Goal: Task Accomplishment & Management: Complete application form

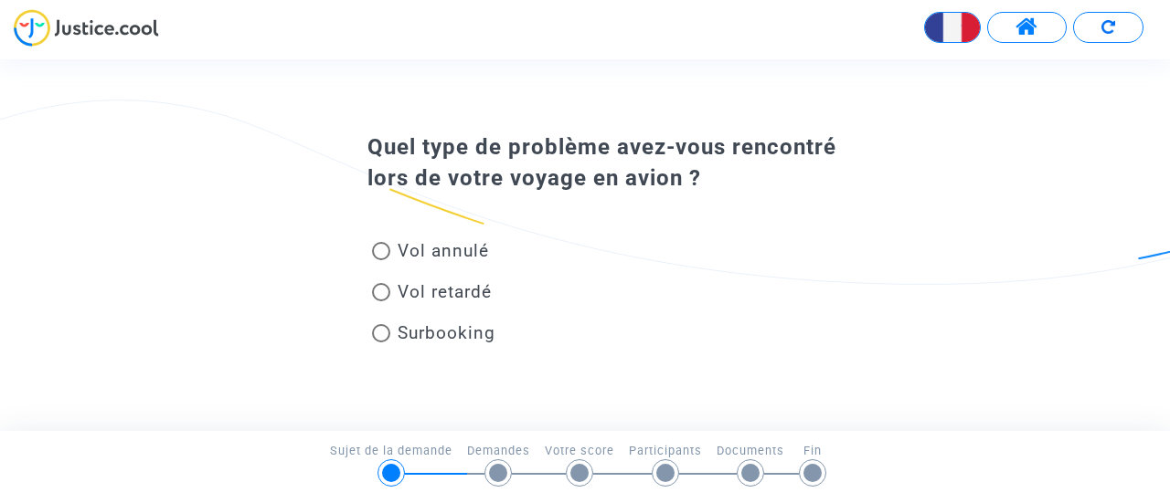
click at [378, 296] on span at bounding box center [381, 292] width 18 height 18
click at [380, 302] on input "Vol retardé" at bounding box center [380, 302] width 1 height 1
radio input "true"
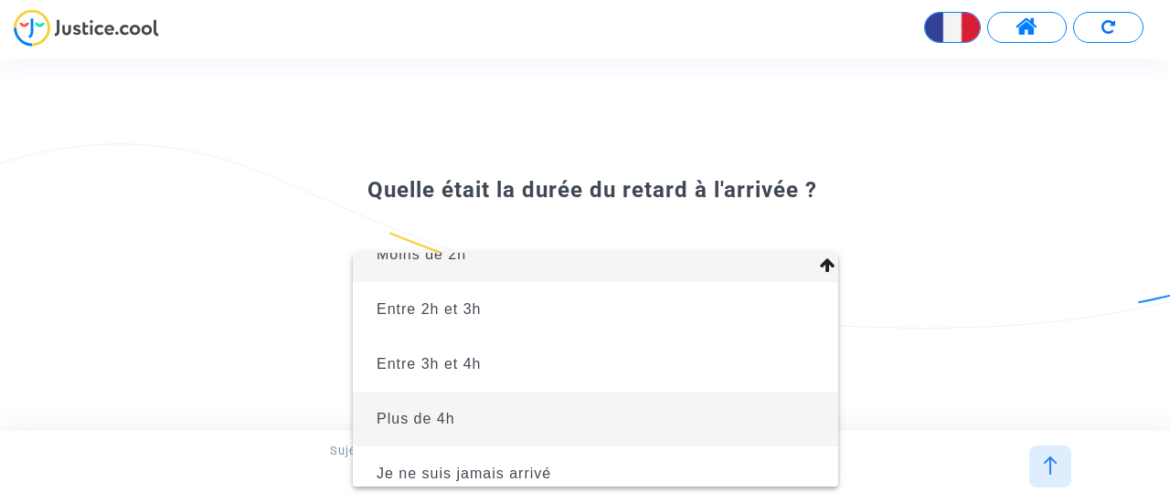
scroll to position [40, 0]
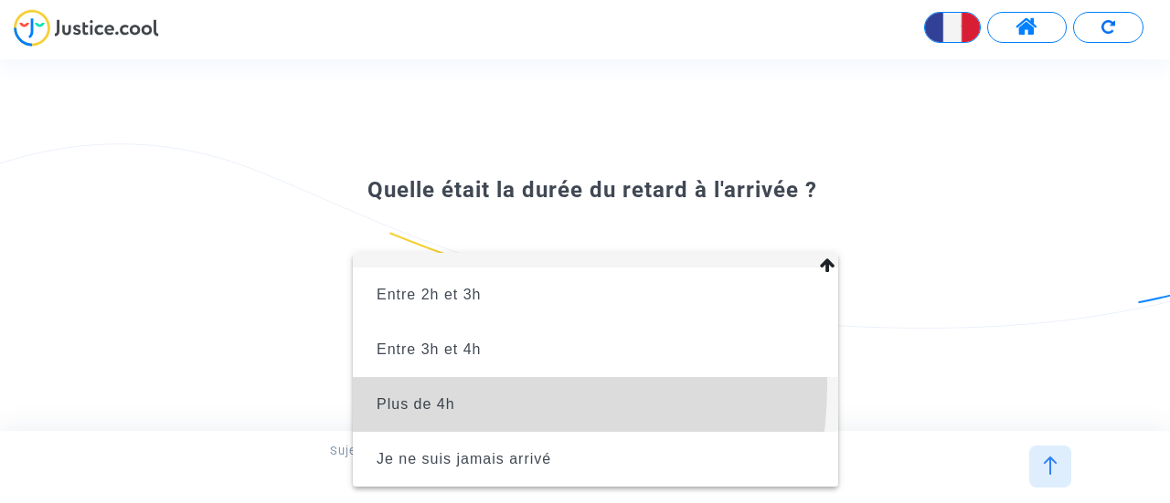
click at [459, 387] on span "Plus de 4h" at bounding box center [595, 404] width 456 height 55
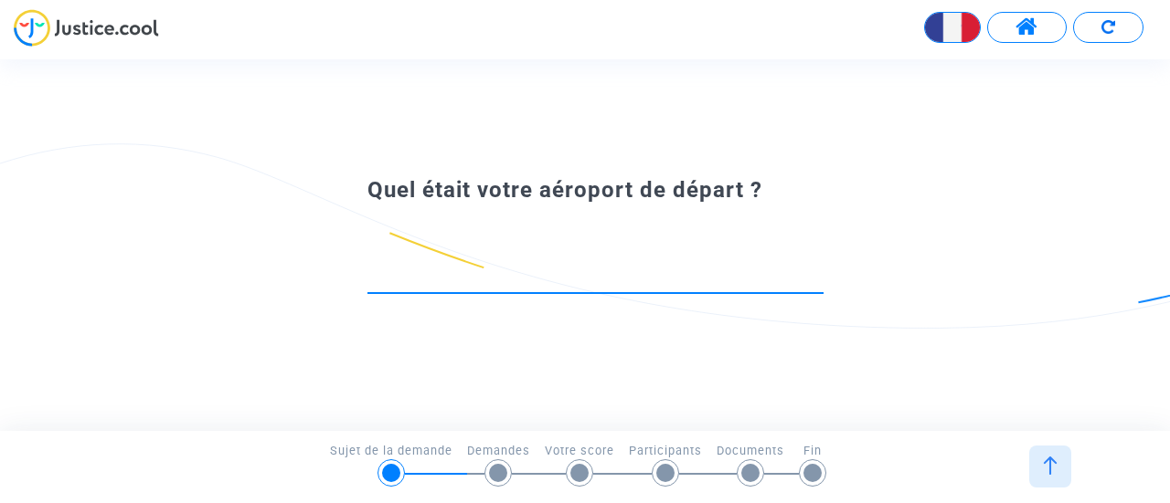
drag, startPoint x: 453, startPoint y: 277, endPoint x: 506, endPoint y: 361, distance: 99.4
click at [506, 361] on div "Quel était votre aéroport de départ ?" at bounding box center [585, 244] width 1170 height 371
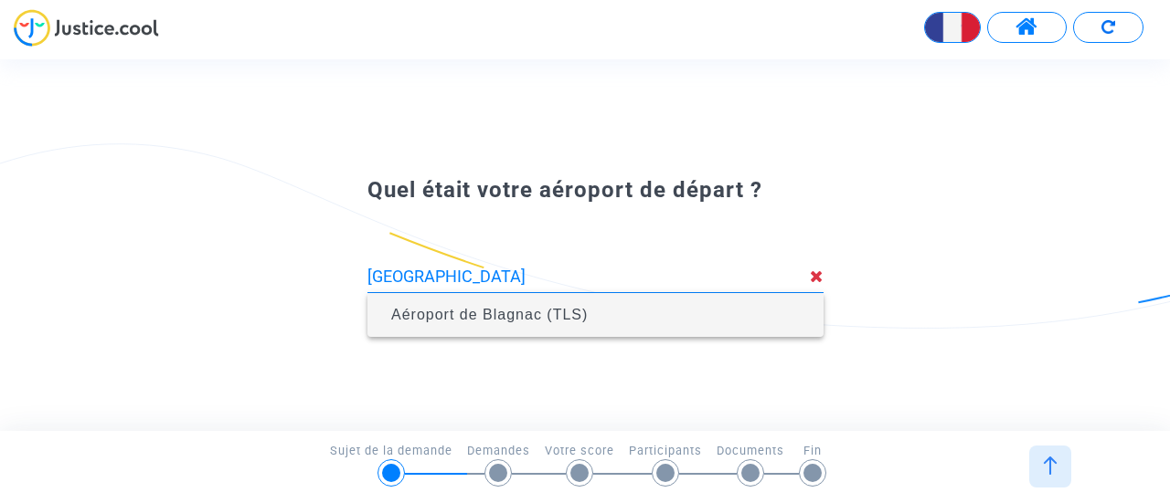
click at [506, 312] on span "Aéroport de Blagnac (TLS)" at bounding box center [489, 315] width 196 height 16
type input "Aéroport de Blagnac (TLS)"
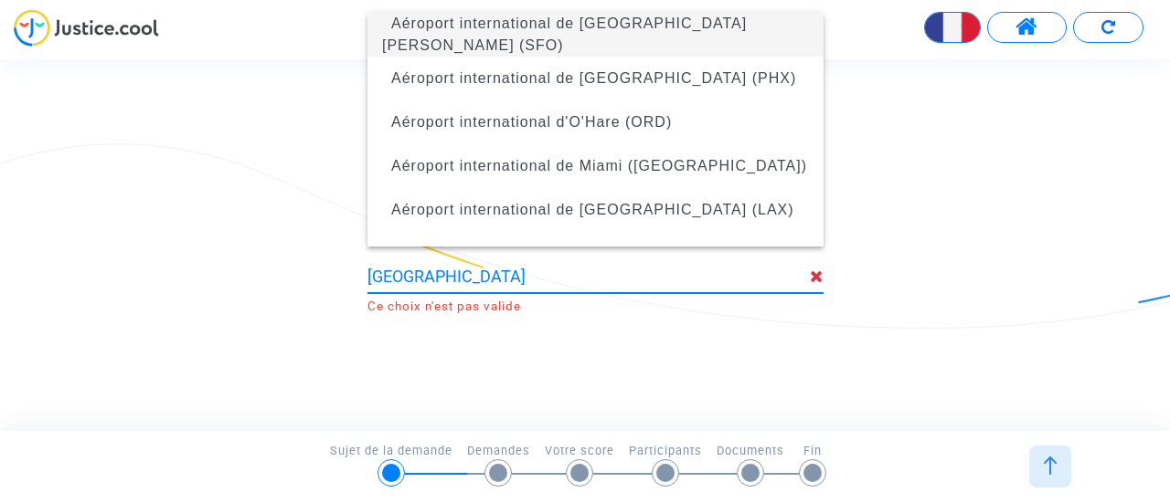
drag, startPoint x: 438, startPoint y: 269, endPoint x: 333, endPoint y: 270, distance: 105.1
click at [333, 270] on div "tunis Ce choix n'est pas valide" at bounding box center [585, 260] width 526 height 108
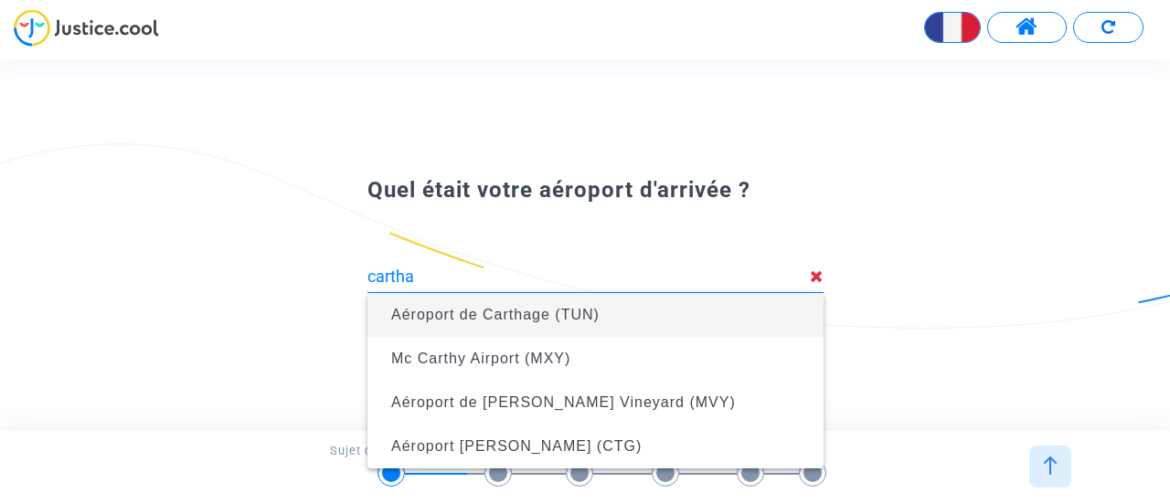
click at [398, 309] on span "Aéroport de Carthage (TUN)" at bounding box center [495, 315] width 208 height 16
type input "Aéroport de Carthage (TUN)"
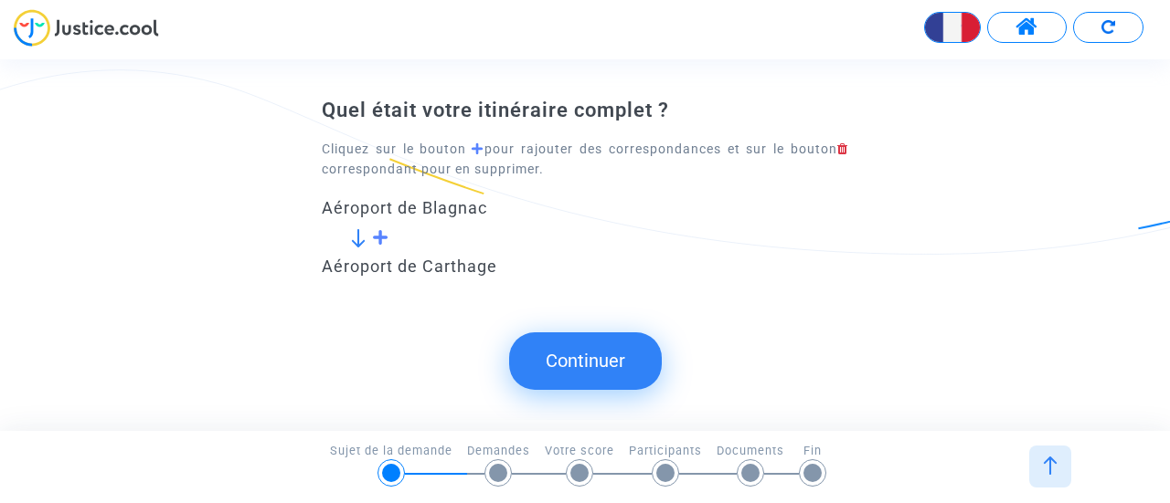
click at [568, 366] on button "Continuer" at bounding box center [585, 361] width 153 height 57
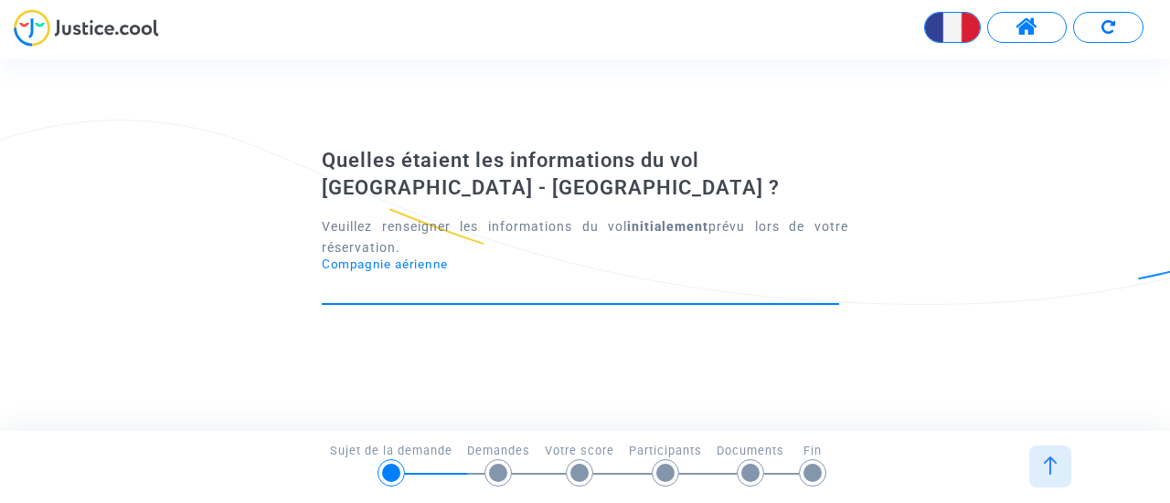
click at [375, 293] on input "Compagnie aérienne" at bounding box center [580, 288] width 517 height 18
type input "Tunisair"
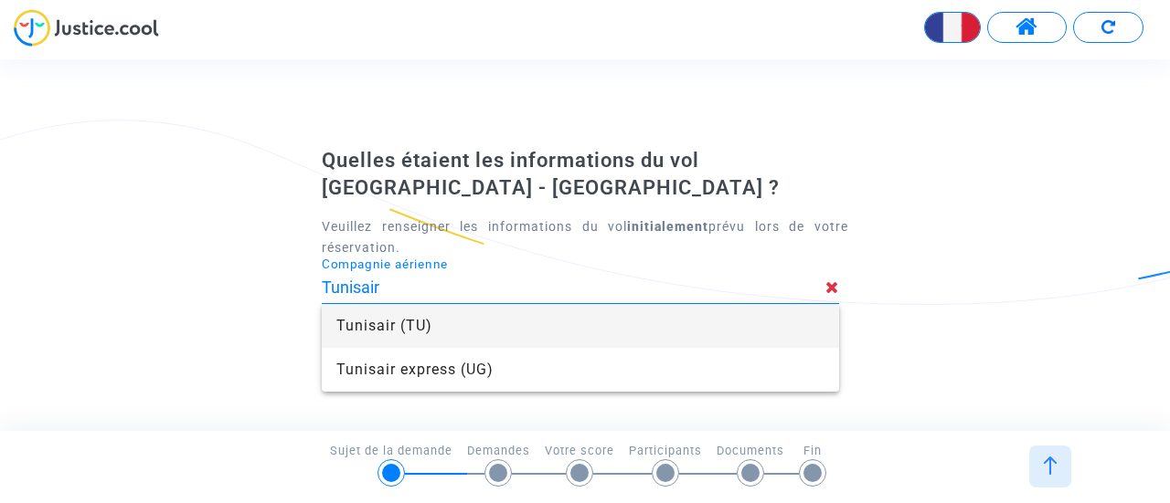
click at [345, 325] on span "Tunisair (TU)" at bounding box center [580, 326] width 488 height 44
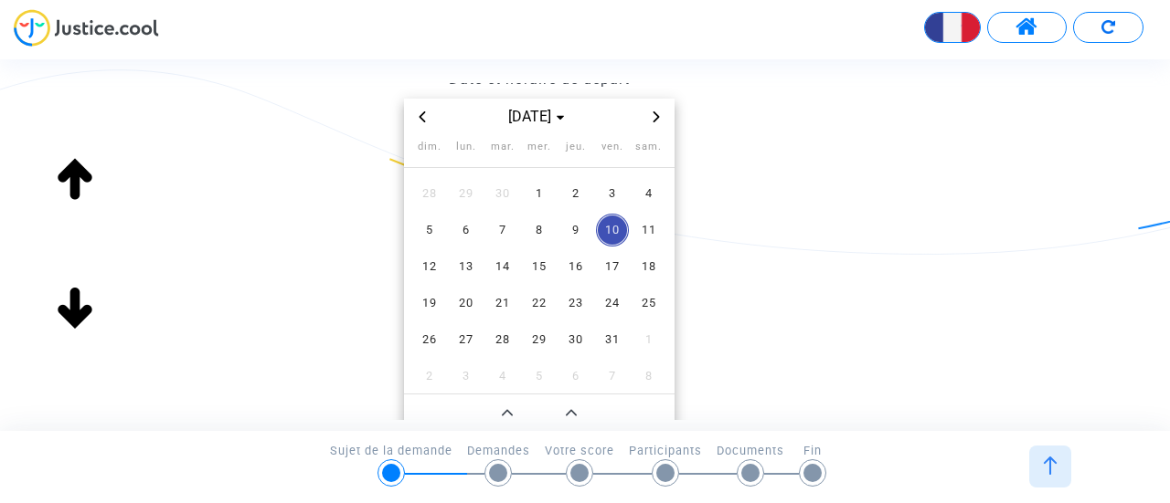
scroll to position [91, 0]
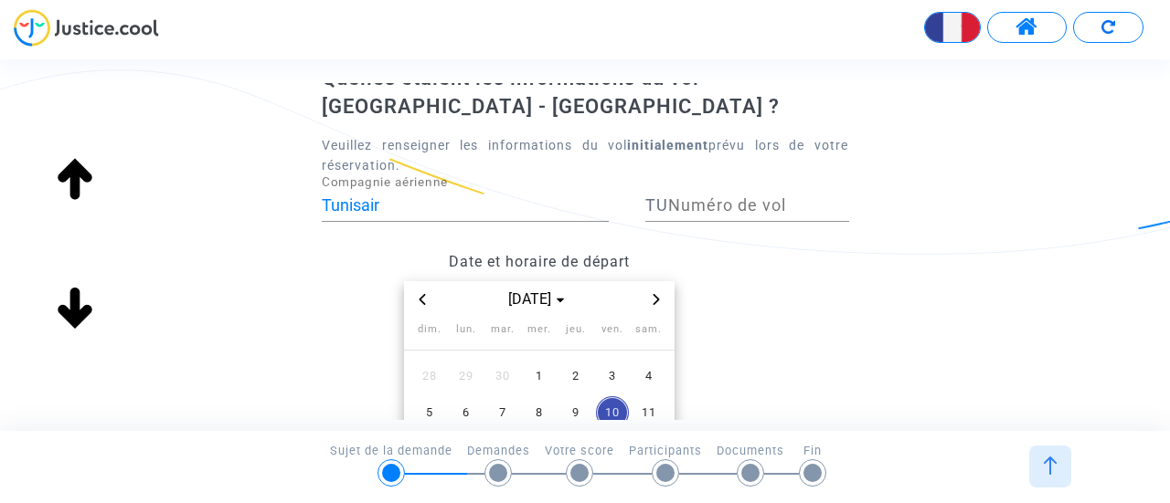
click at [650, 200] on span "TU" at bounding box center [656, 205] width 23 height 19
type input "283"
click at [722, 282] on datetime "oct. 2025 dim. lun. mar. mer. jeu. ven. sam. 28 29 30 1 2 3 4 5 6 7 8 9 10 11 1…" at bounding box center [539, 480] width 434 height 398
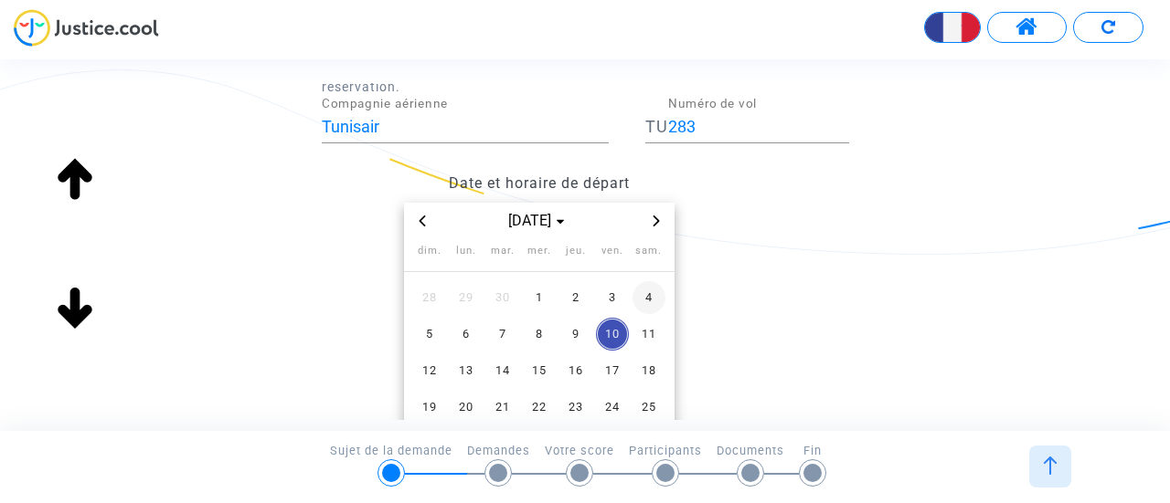
scroll to position [274, 0]
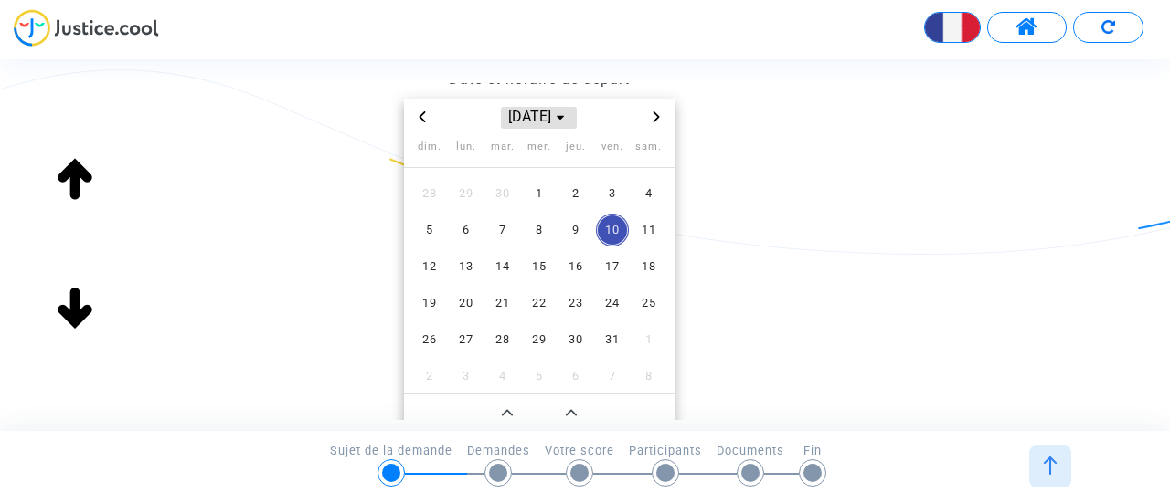
click at [545, 116] on span "oct. 2025" at bounding box center [538, 118] width 75 height 22
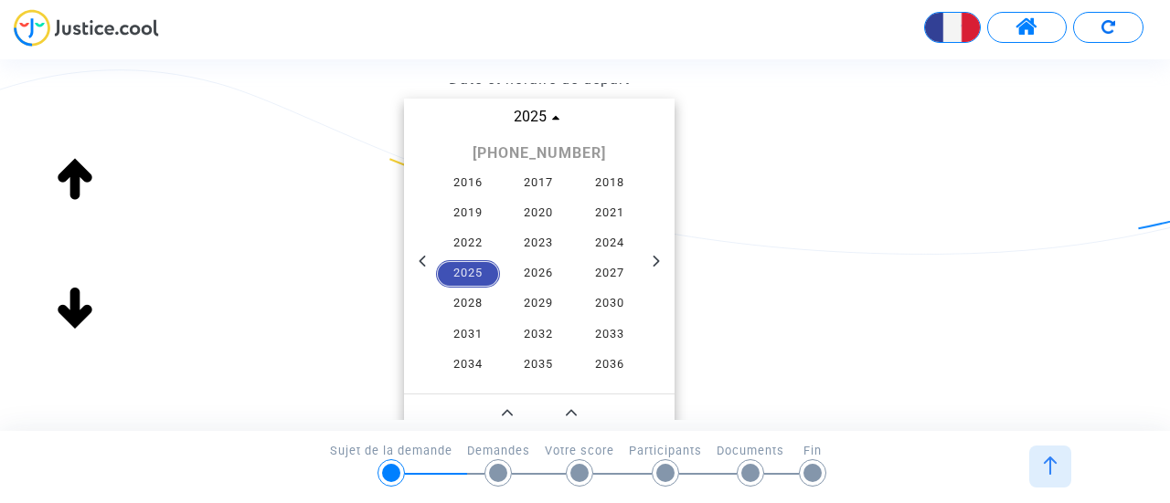
click at [466, 275] on span "2025" at bounding box center [468, 273] width 64 height 27
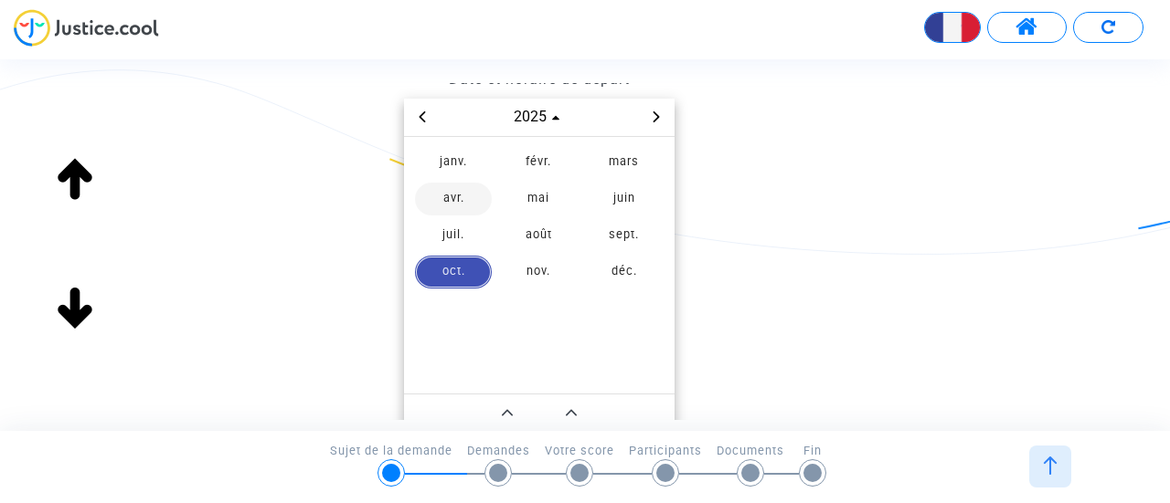
click at [458, 200] on span "avr." at bounding box center [453, 199] width 77 height 33
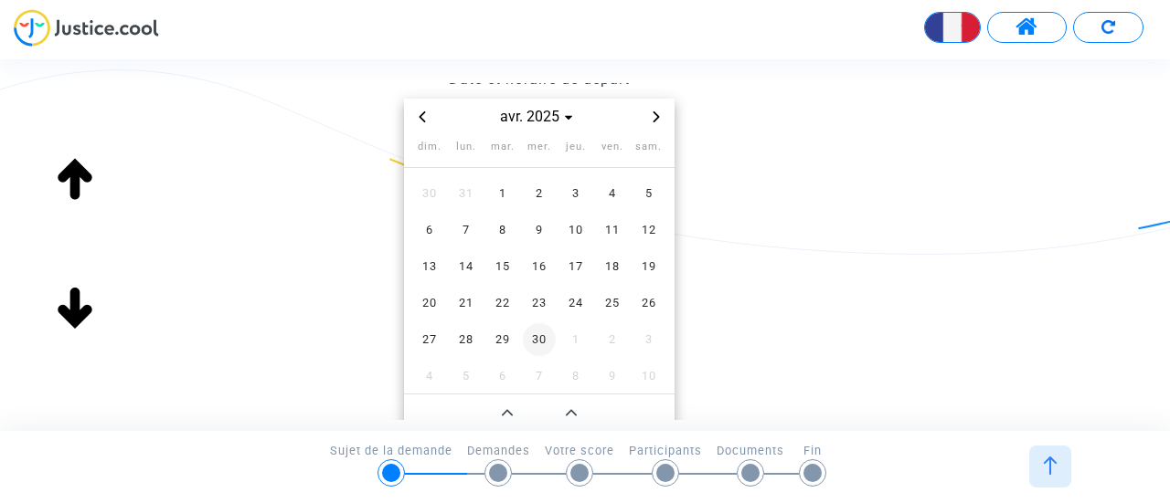
click at [538, 341] on span "30" at bounding box center [539, 339] width 33 height 33
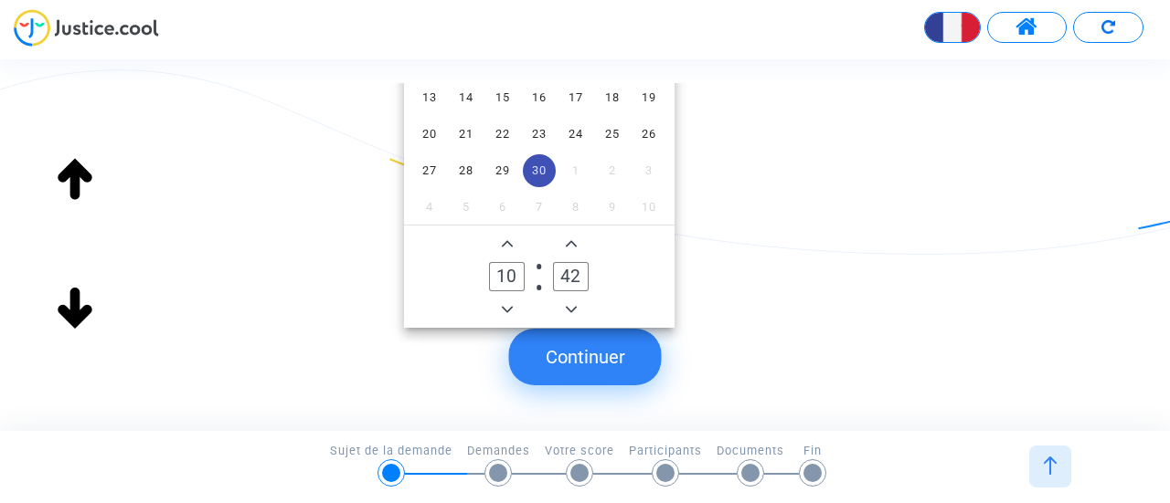
scroll to position [457, 0]
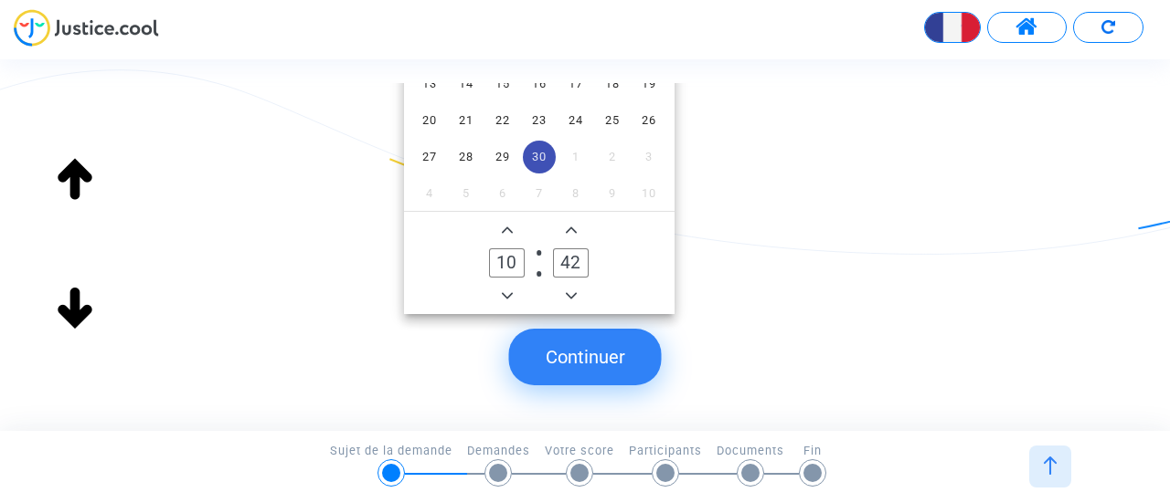
click at [506, 228] on icon "Add a hour" at bounding box center [507, 231] width 11 height 6
type input "11"
click at [570, 291] on icon "Minus a minute" at bounding box center [571, 296] width 11 height 11
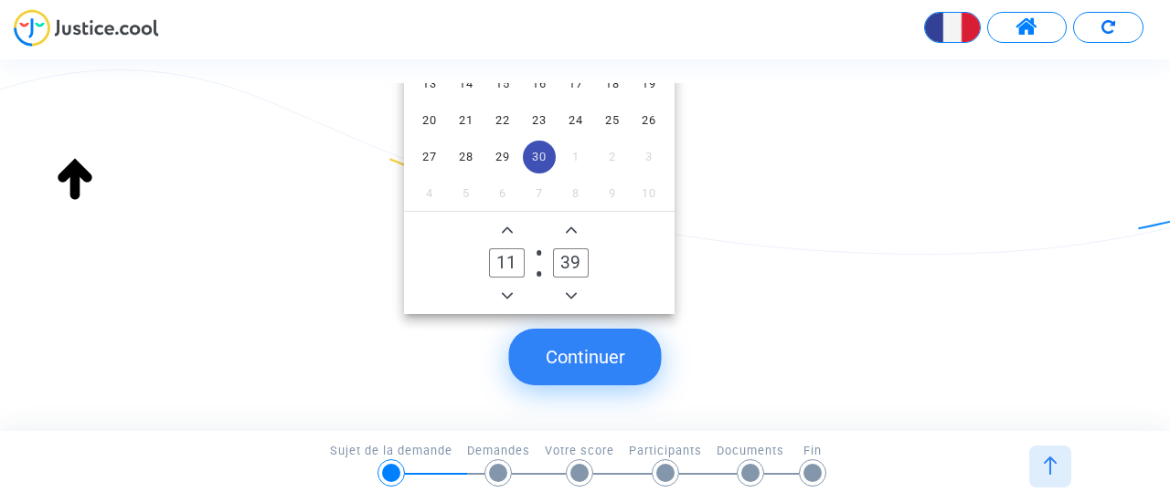
click at [570, 291] on icon "Minus a minute" at bounding box center [571, 296] width 11 height 11
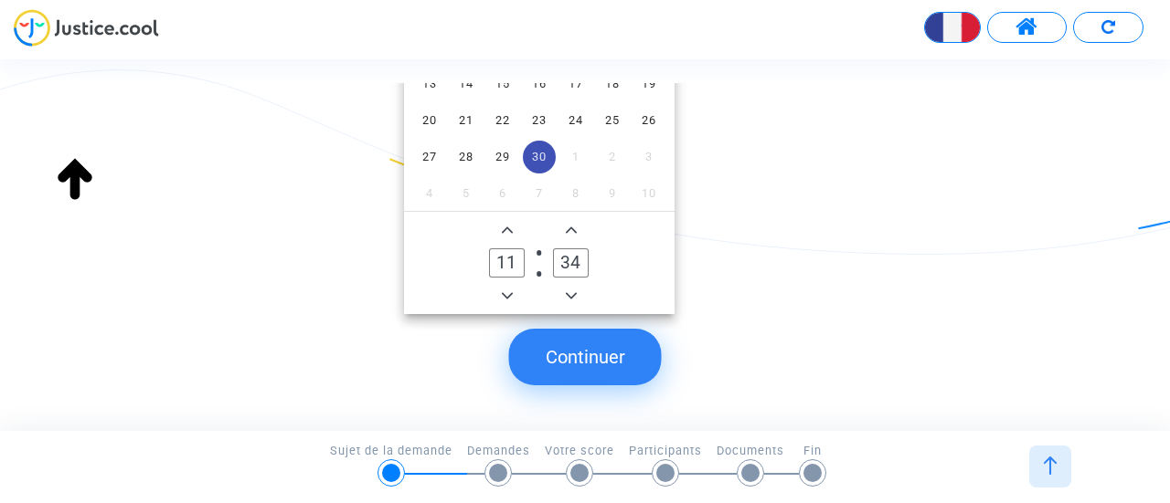
click at [570, 291] on icon "Minus a minute" at bounding box center [571, 296] width 11 height 11
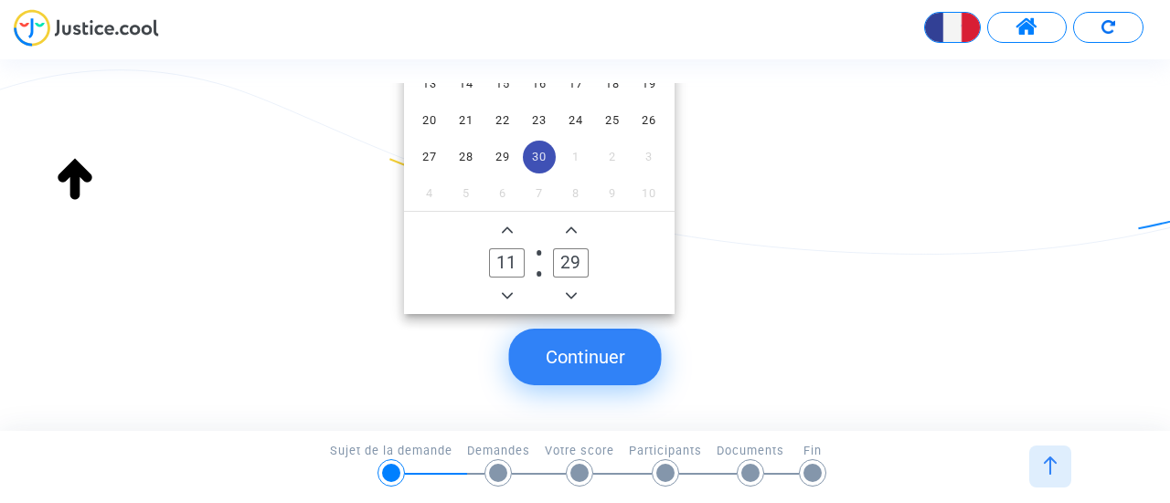
click at [567, 236] on span "Add a minute" at bounding box center [571, 230] width 22 height 22
click at [571, 293] on icon "Minus a minute" at bounding box center [571, 296] width 11 height 11
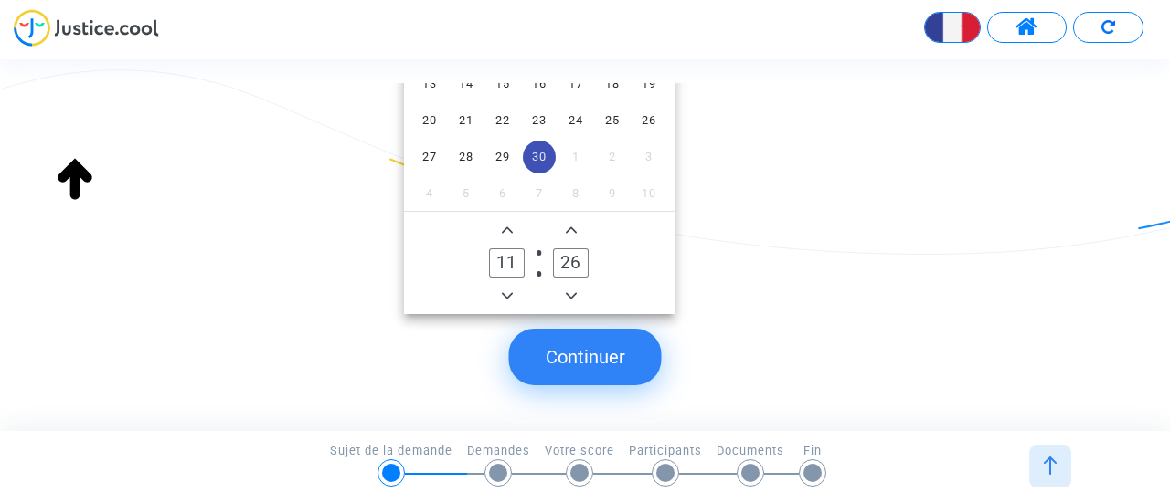
click at [571, 293] on icon "Minus a minute" at bounding box center [571, 296] width 11 height 11
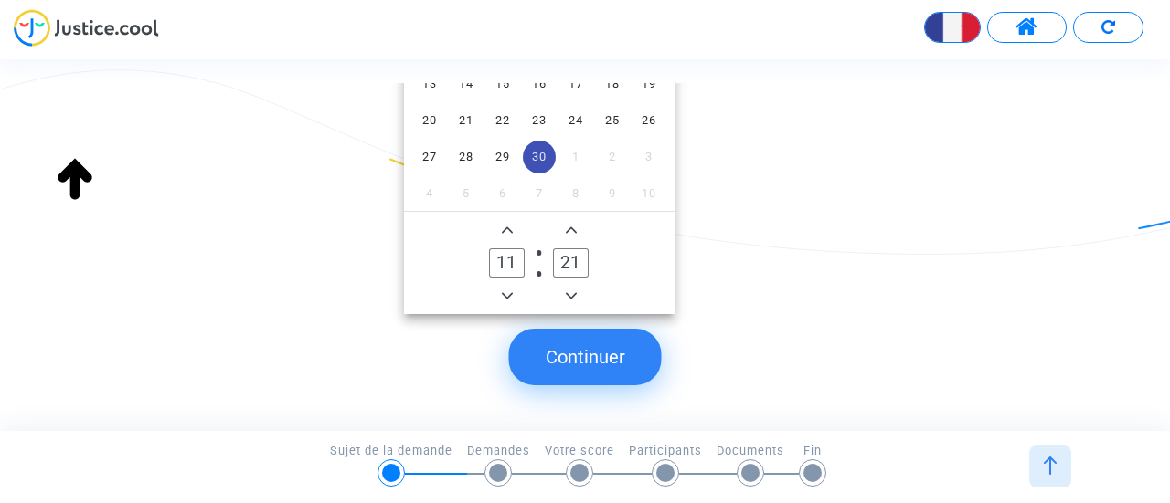
click at [571, 293] on icon "Minus a minute" at bounding box center [571, 296] width 11 height 11
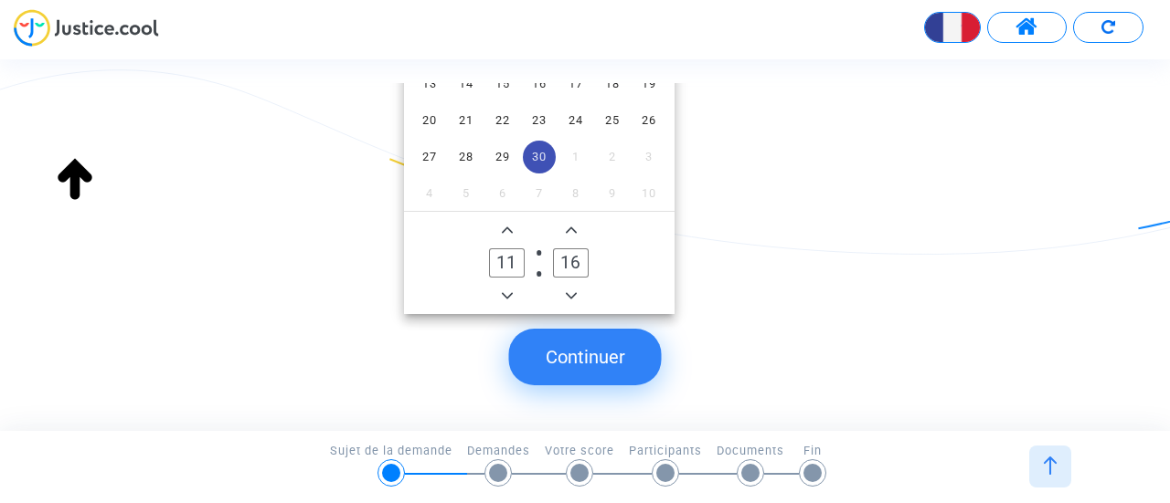
click at [571, 293] on icon "Minus a minute" at bounding box center [571, 296] width 11 height 11
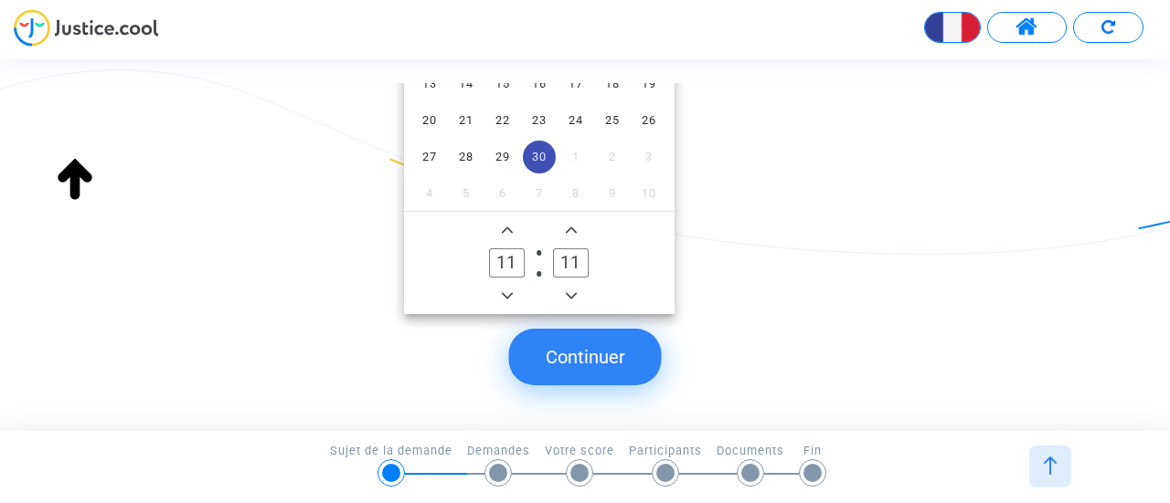
click at [571, 293] on icon "Minus a minute" at bounding box center [571, 296] width 11 height 11
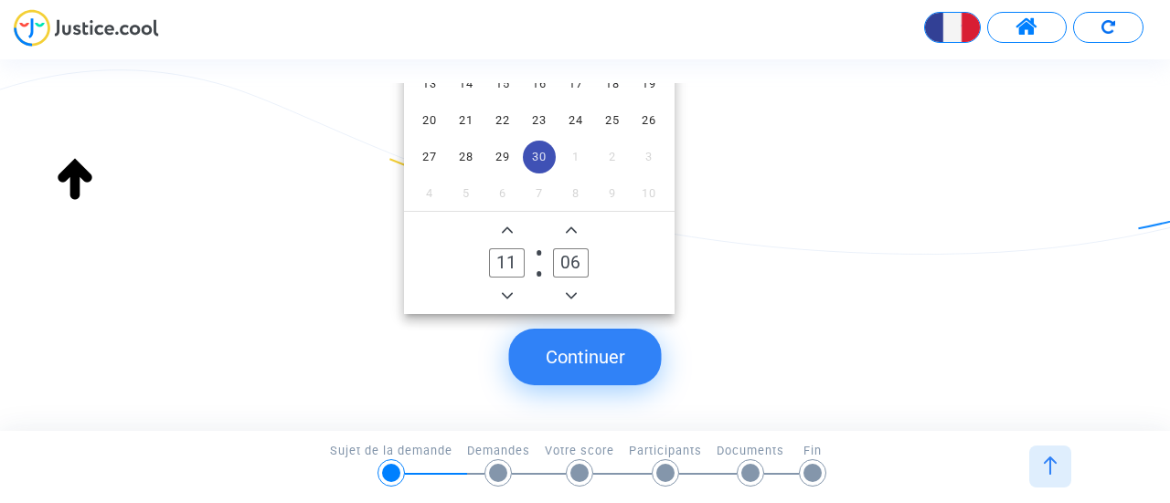
click at [571, 293] on icon "Minus a minute" at bounding box center [571, 296] width 11 height 11
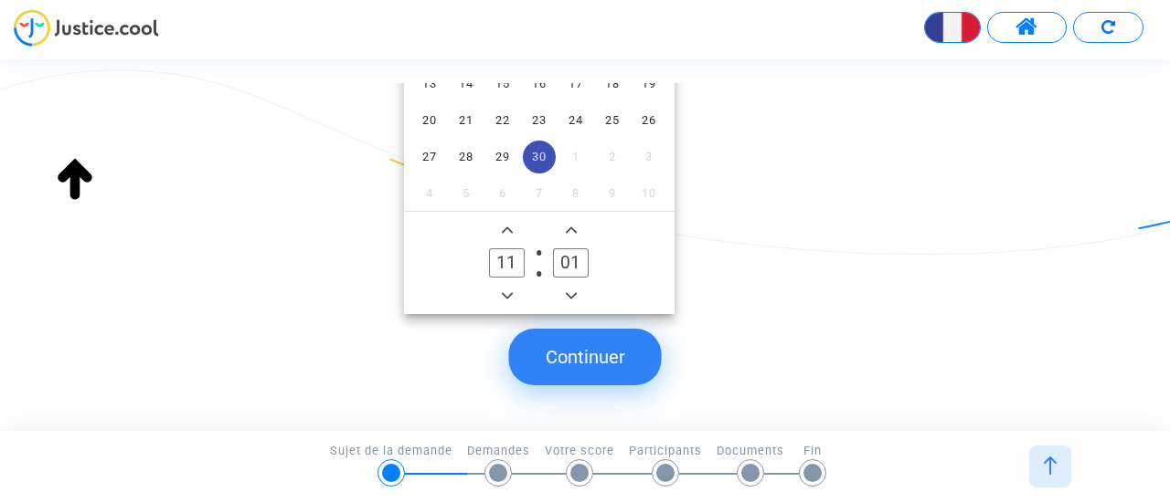
click at [571, 293] on icon "Minus a minute" at bounding box center [571, 296] width 11 height 11
type input "00"
click at [580, 353] on button "Continuer" at bounding box center [585, 357] width 153 height 57
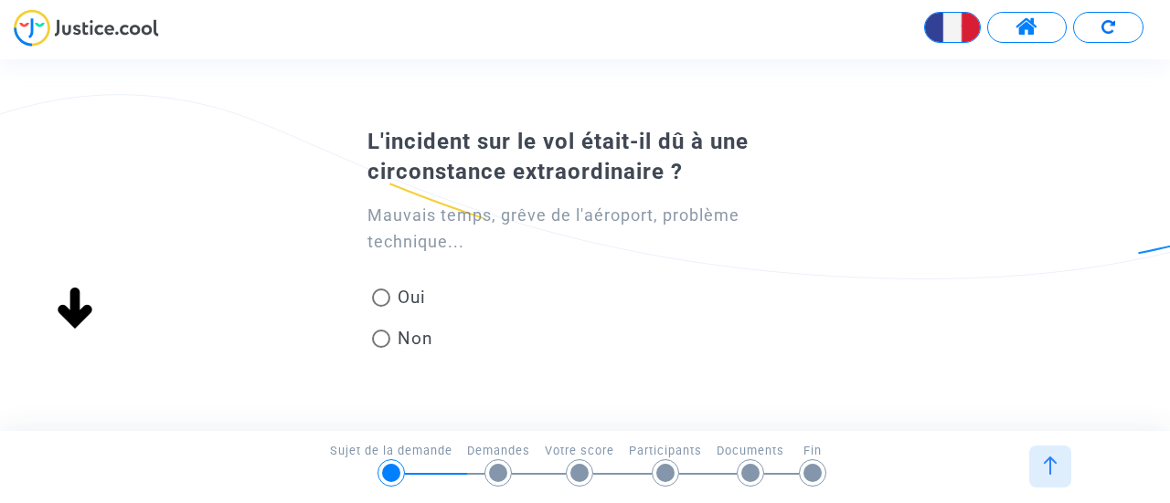
click at [380, 339] on span at bounding box center [381, 339] width 18 height 18
click at [380, 348] on input "Non" at bounding box center [380, 348] width 1 height 1
radio input "true"
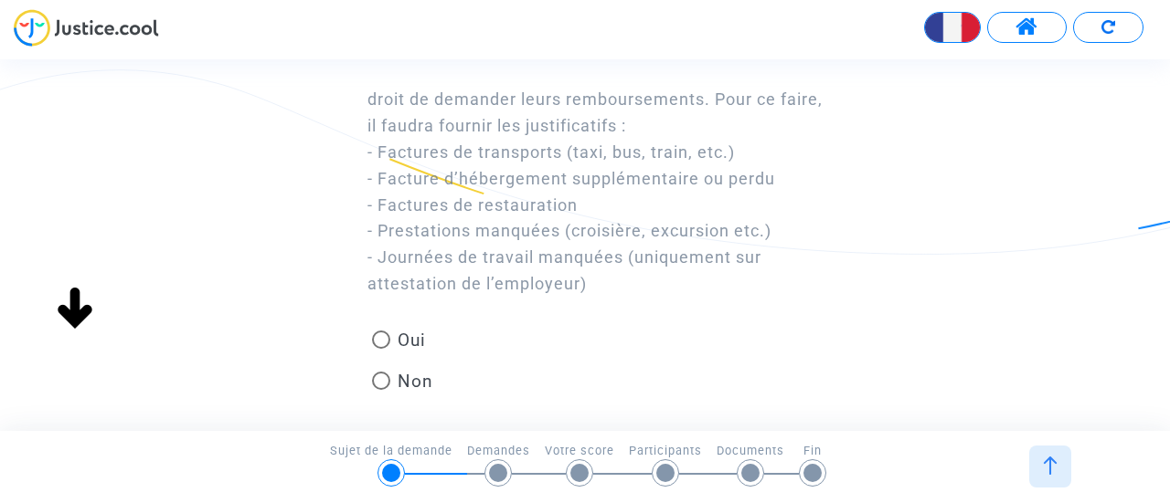
scroll to position [183, 0]
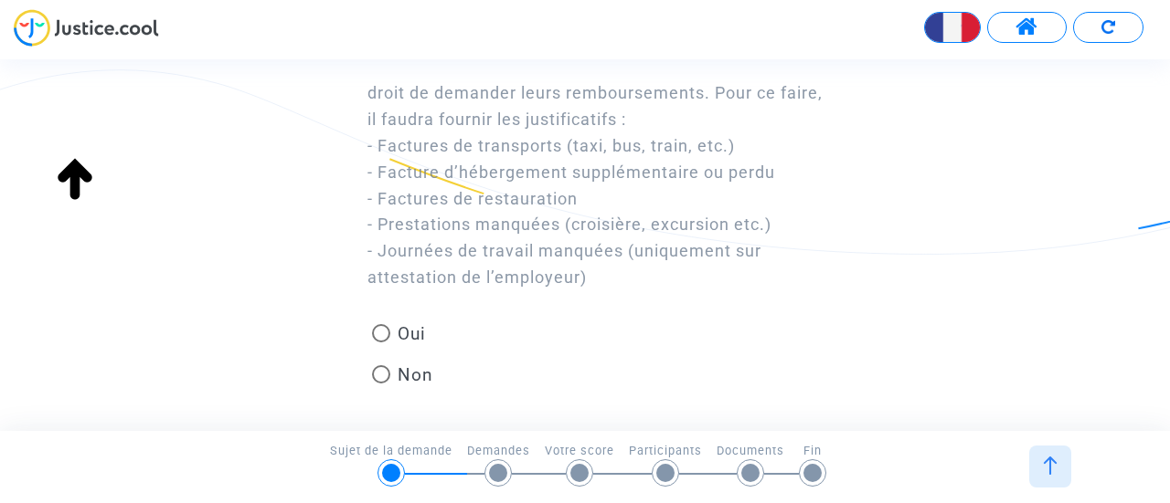
click at [382, 372] on span at bounding box center [381, 374] width 18 height 18
click at [381, 384] on input "Non" at bounding box center [380, 384] width 1 height 1
radio input "true"
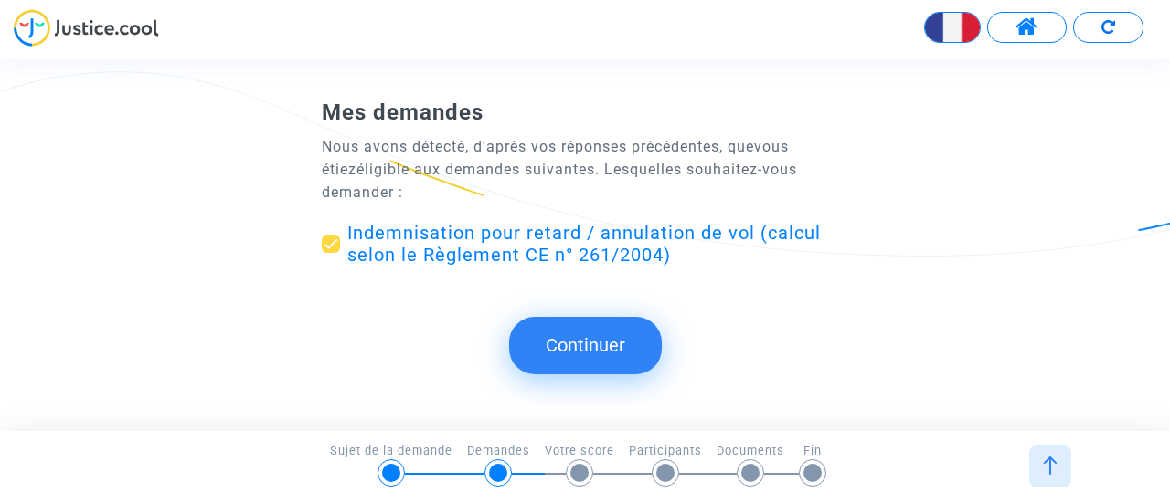
click at [579, 339] on button "Continuer" at bounding box center [585, 345] width 153 height 57
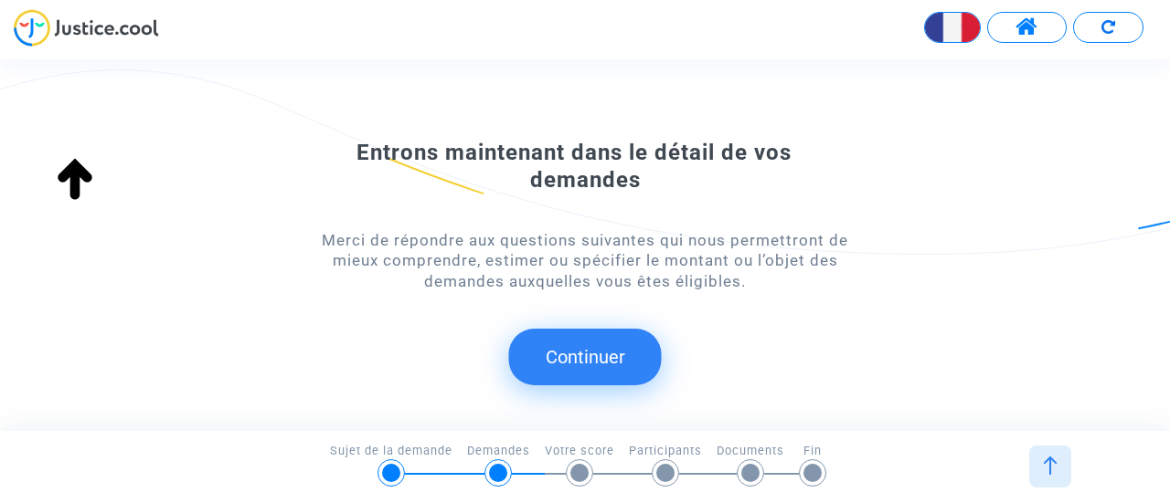
scroll to position [245, 0]
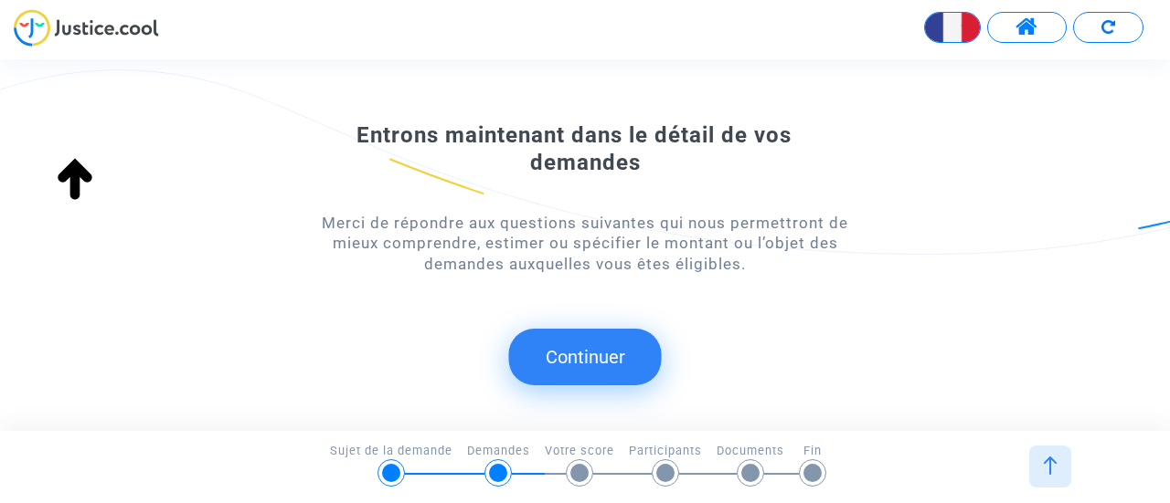
click at [609, 349] on button "Continuer" at bounding box center [585, 357] width 153 height 57
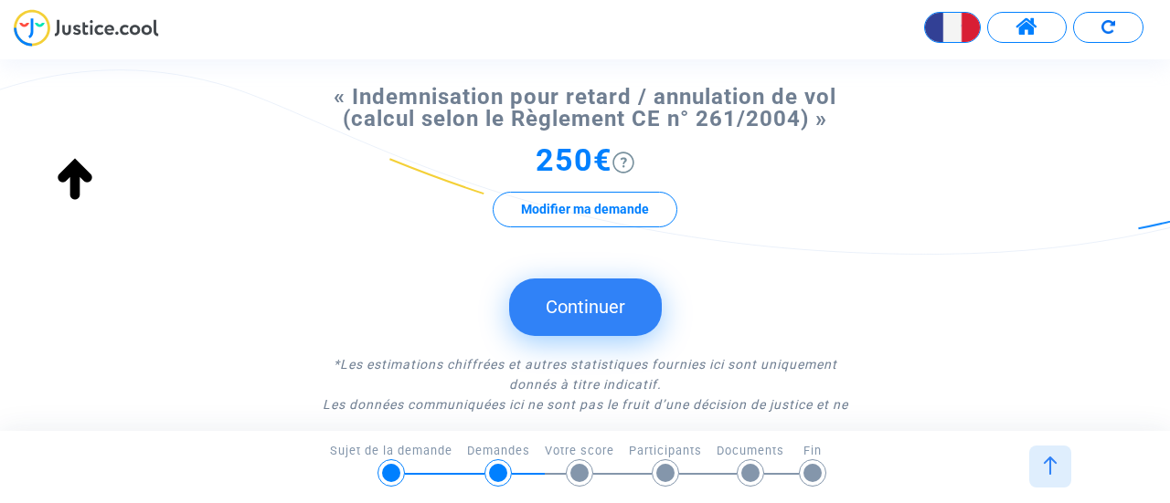
scroll to position [183, 0]
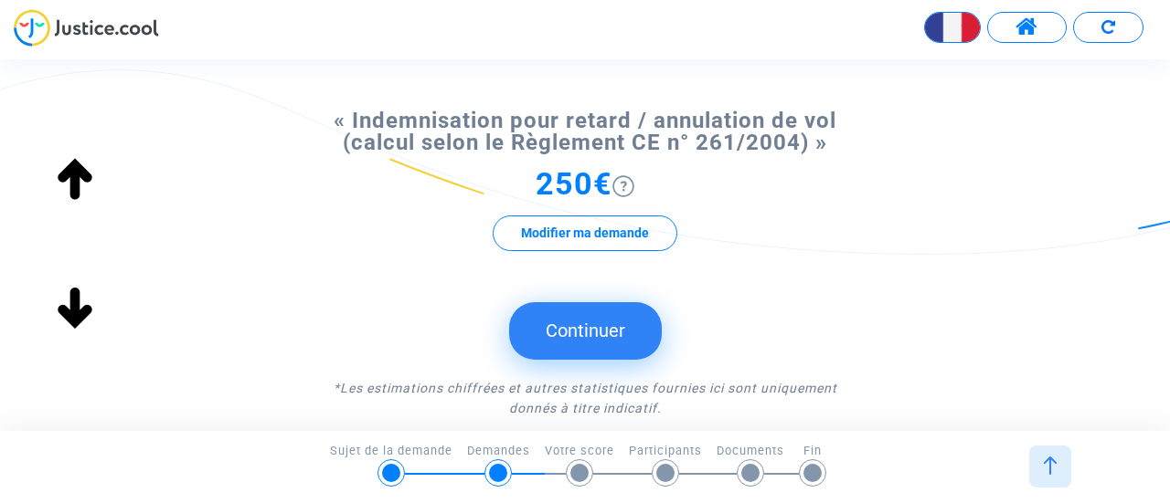
click at [571, 330] on button "Continuer" at bounding box center [585, 330] width 153 height 57
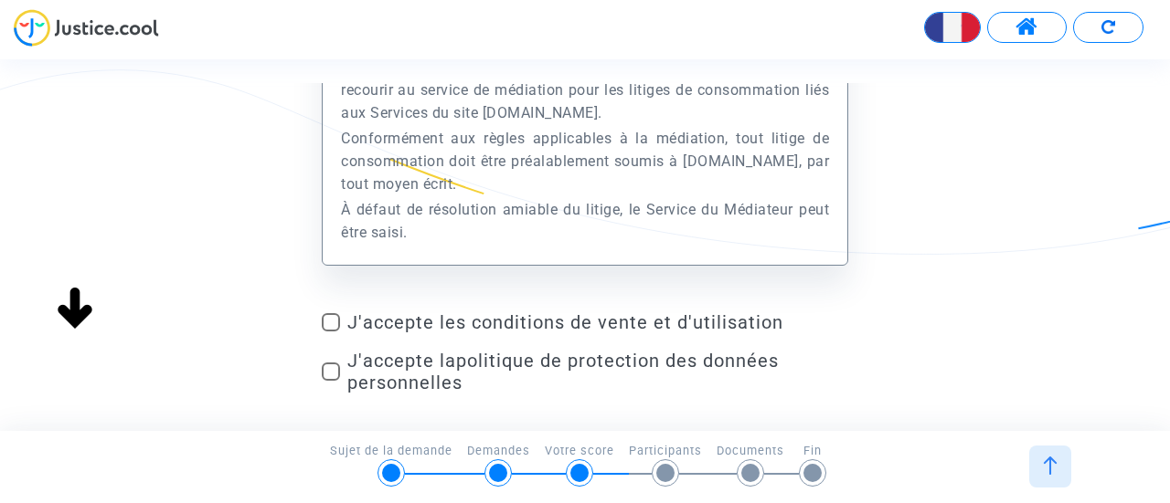
click at [323, 317] on span at bounding box center [331, 322] width 18 height 18
click at [330, 332] on input "J'accepte les conditions de vente et d'utilisation" at bounding box center [330, 332] width 1 height 1
checkbox input "true"
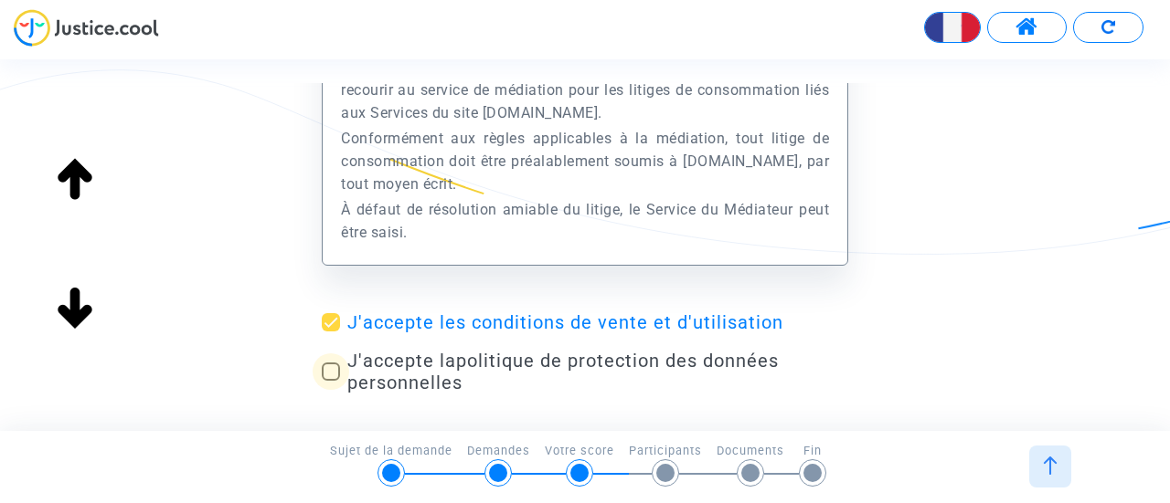
click at [325, 373] on span at bounding box center [331, 372] width 18 height 18
click at [330, 381] on input "J'accepte la politique de protection des données personnelles" at bounding box center [330, 381] width 1 height 1
checkbox input "true"
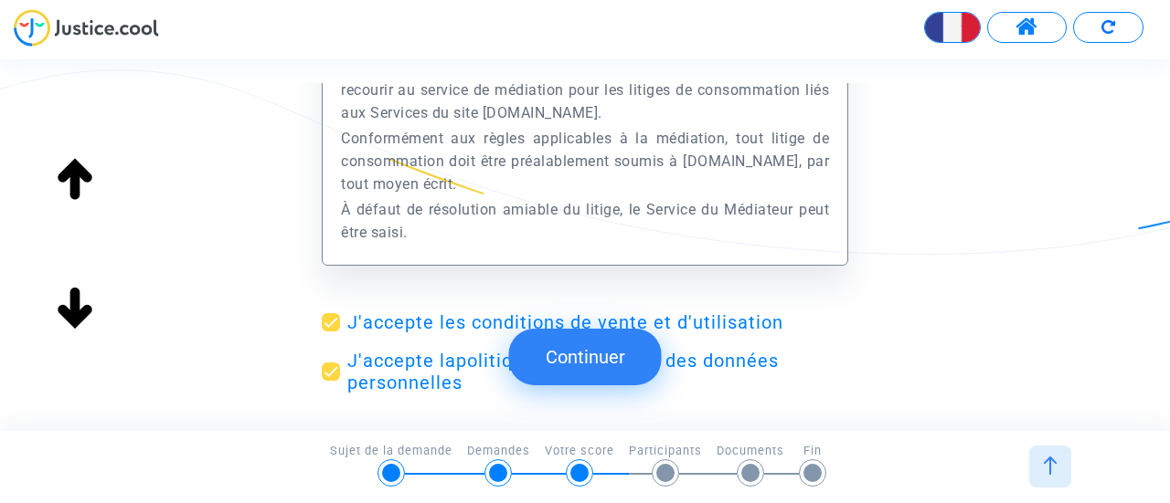
click at [579, 361] on button "Continuer" at bounding box center [585, 357] width 153 height 57
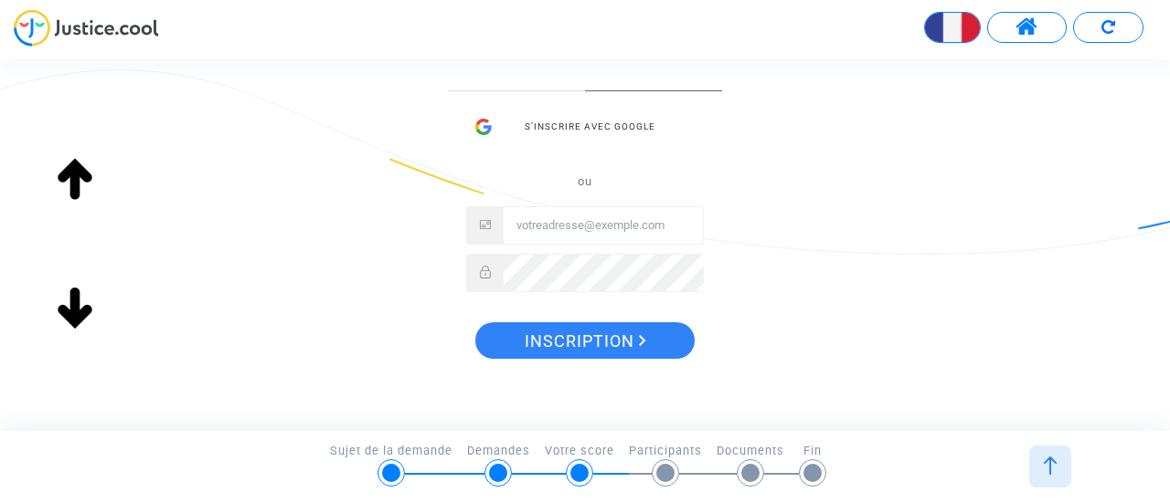
scroll to position [365, 0]
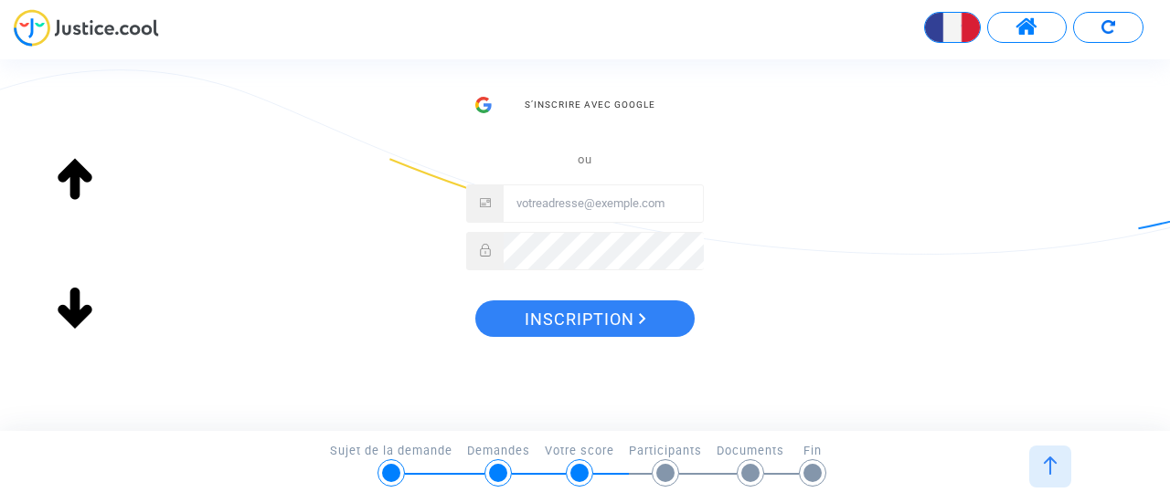
click at [574, 206] on input "Email" at bounding box center [602, 203] width 199 height 37
type input "[PERSON_NAME][EMAIL_ADDRESS][DOMAIN_NAME]"
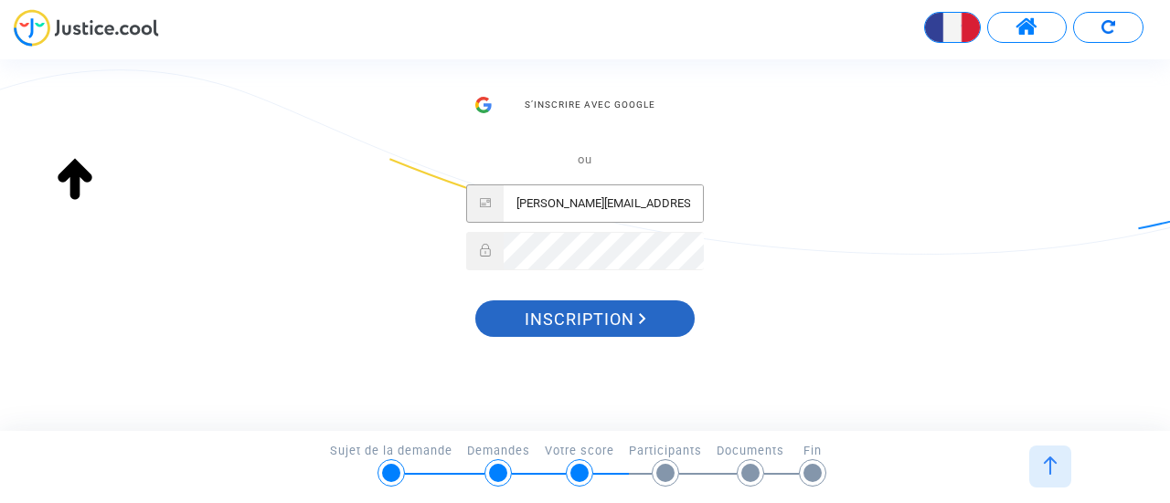
click at [583, 321] on span "Inscription" at bounding box center [585, 320] width 122 height 38
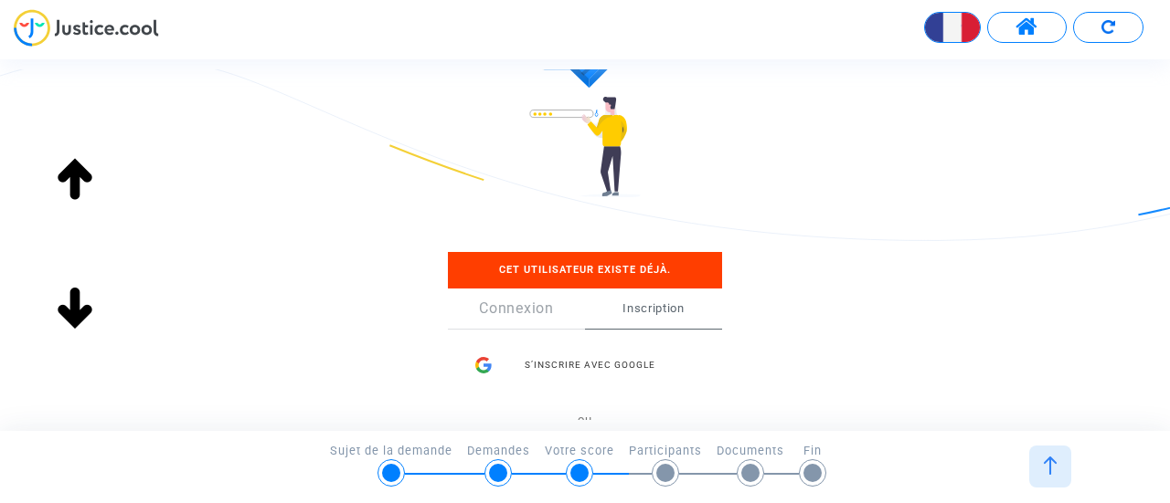
scroll to position [219, 0]
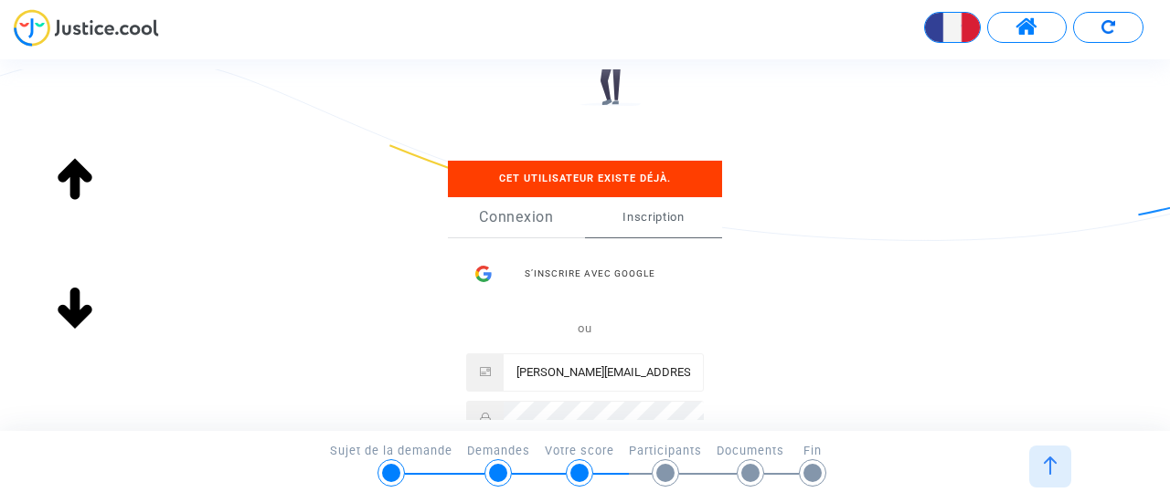
click at [533, 217] on link "Connexion" at bounding box center [516, 217] width 137 height 40
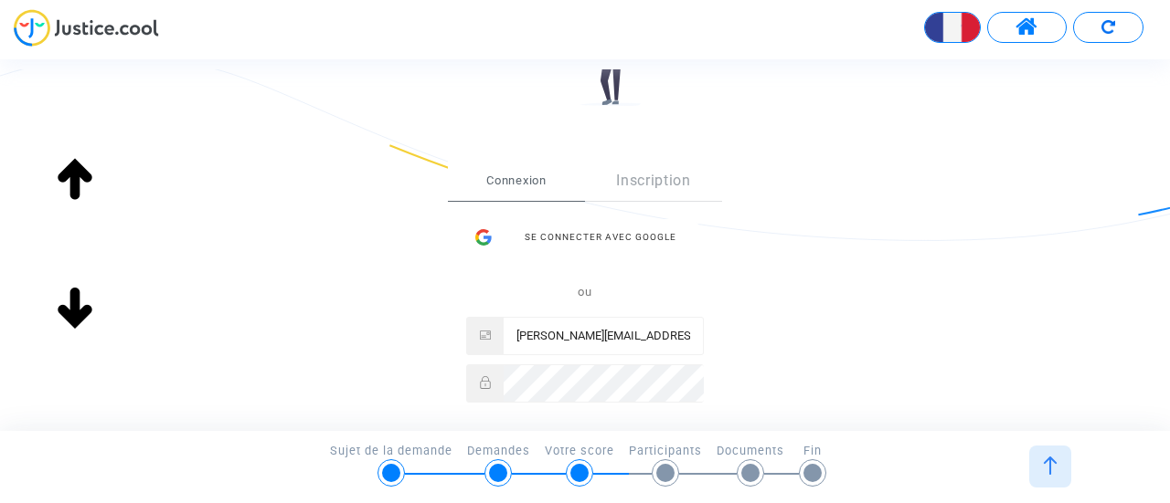
scroll to position [311, 0]
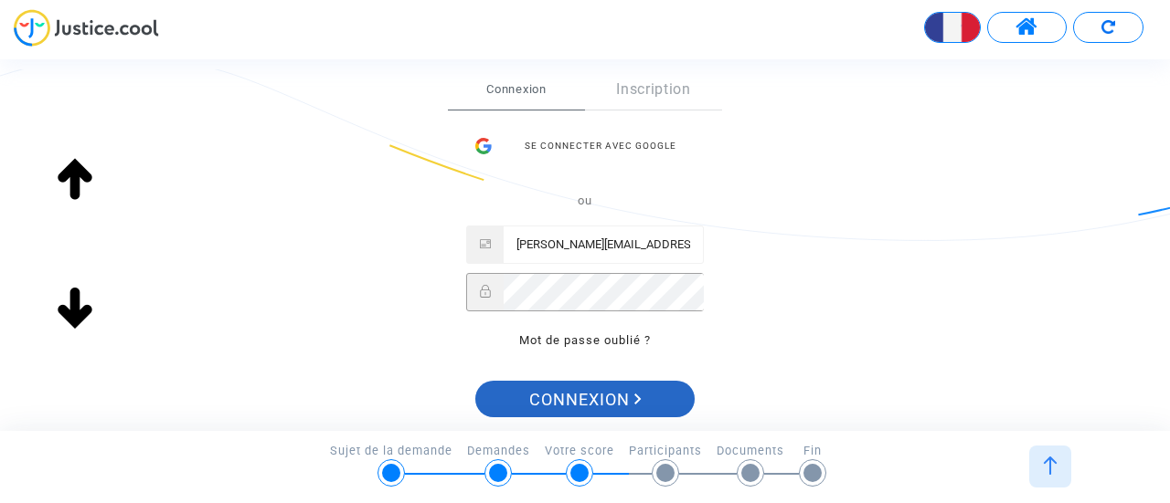
click at [581, 396] on span "Connexion" at bounding box center [585, 400] width 112 height 38
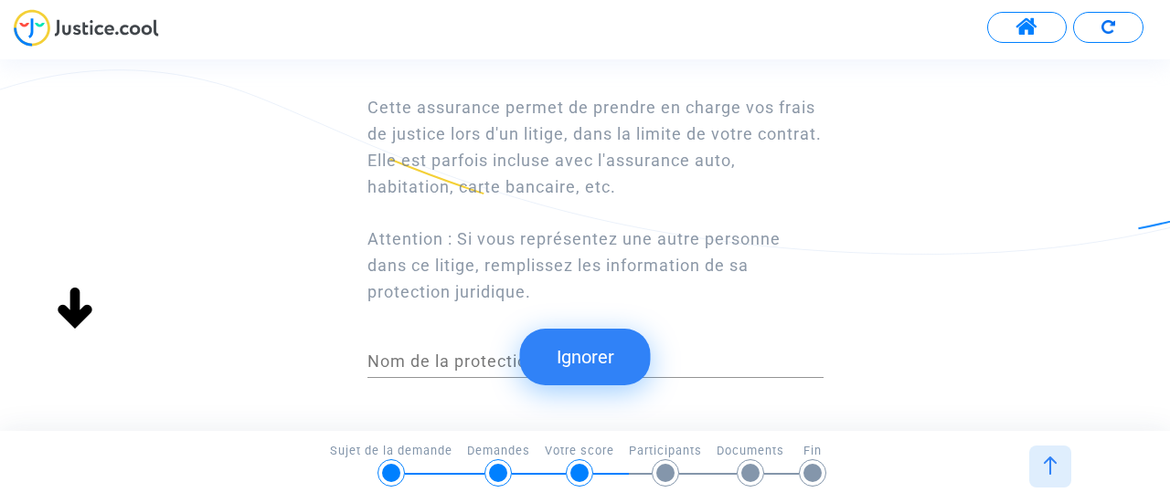
scroll to position [183, 0]
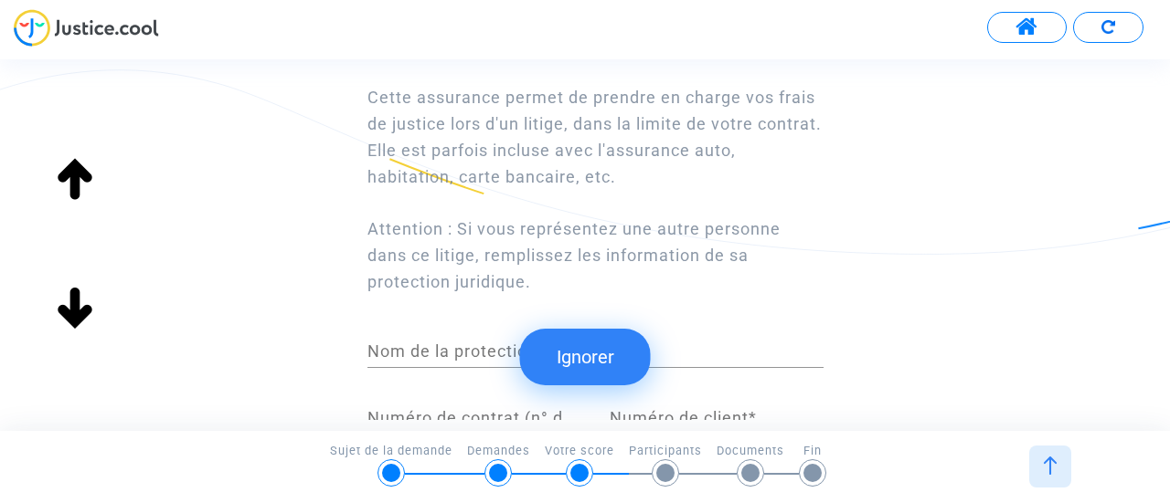
click at [582, 352] on button "Ignorer" at bounding box center [585, 357] width 131 height 57
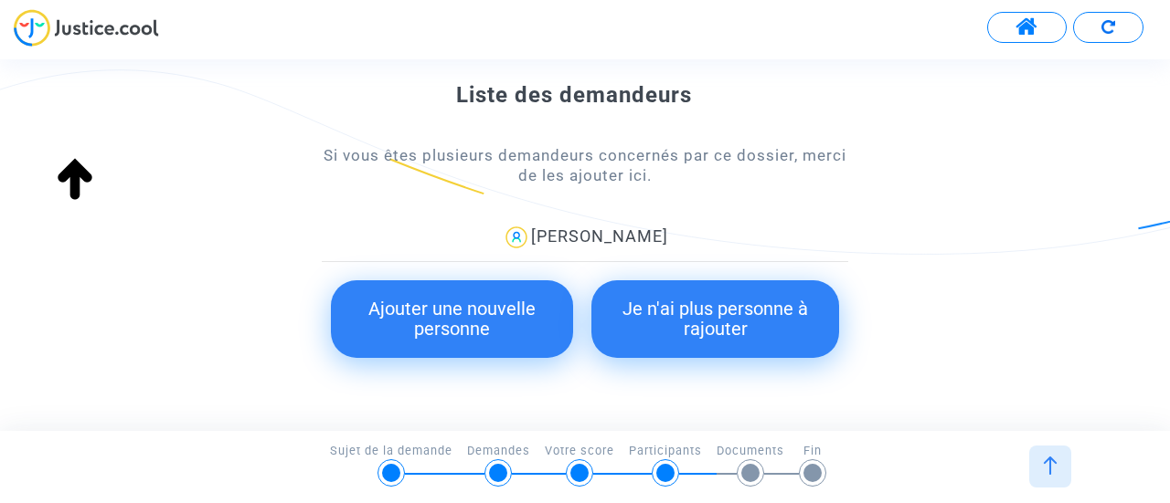
scroll to position [260, 0]
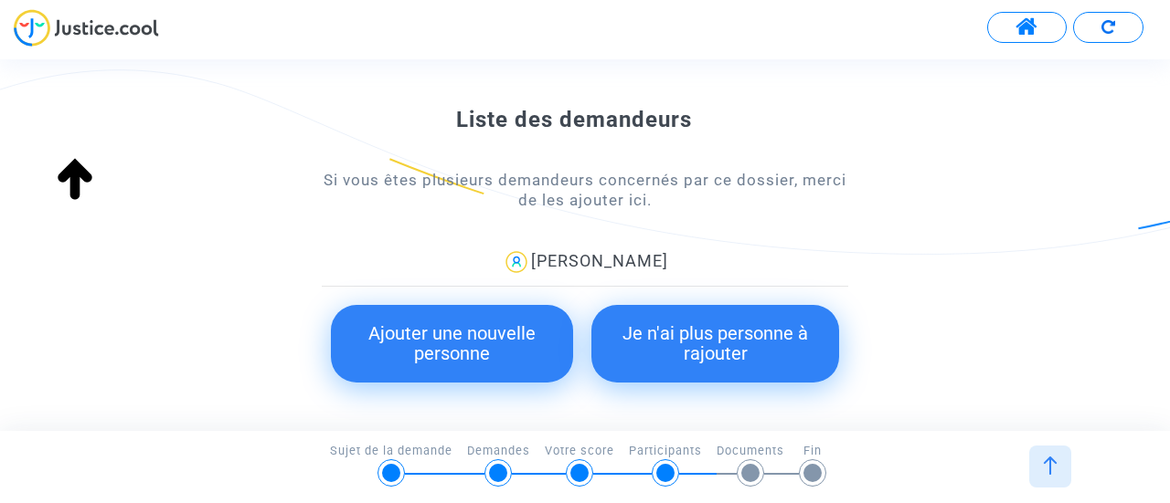
click at [455, 345] on button "Ajouter une nouvelle personne" at bounding box center [452, 344] width 242 height 78
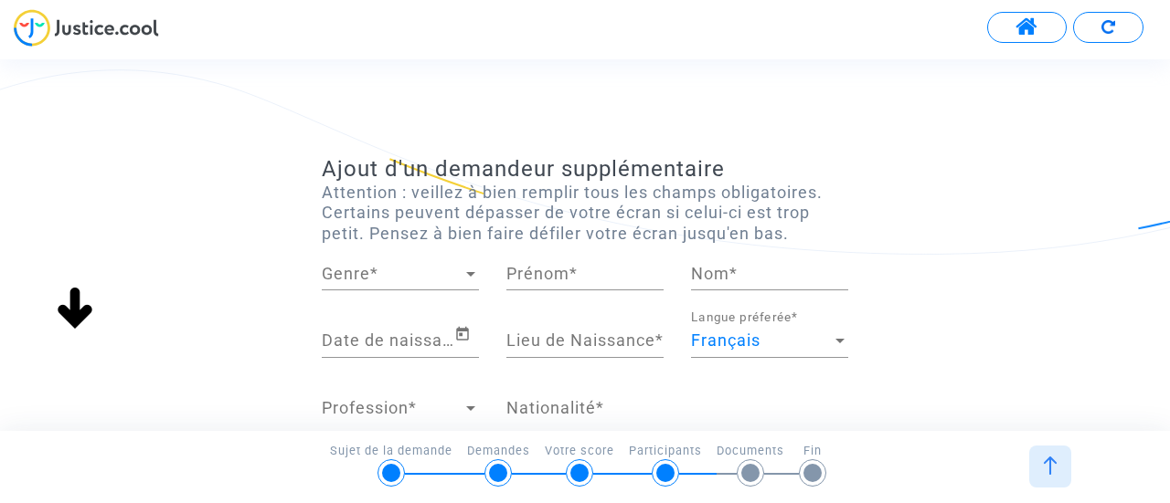
scroll to position [0, 0]
click at [440, 278] on span "Genre" at bounding box center [392, 274] width 141 height 18
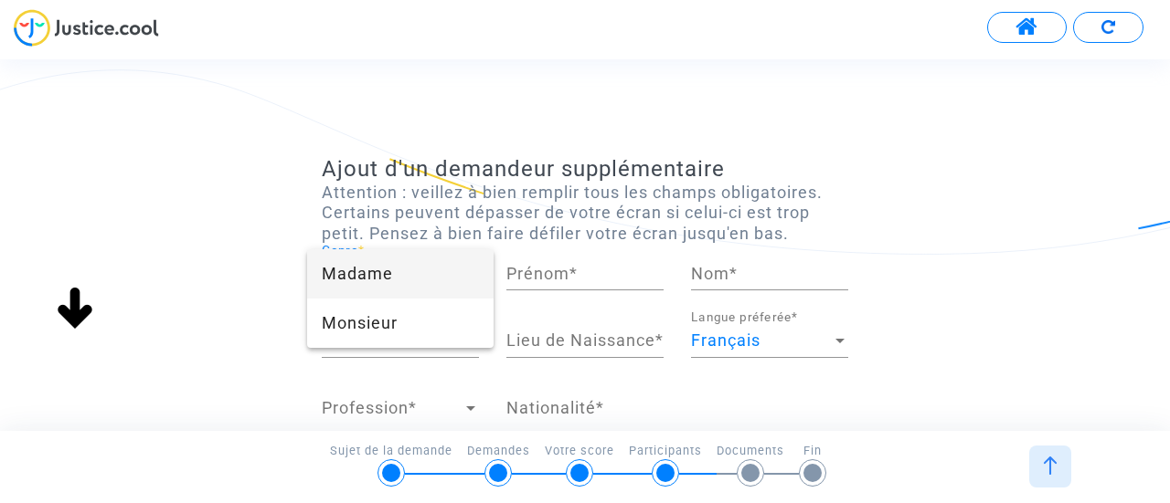
click at [376, 282] on span "Madame" at bounding box center [400, 273] width 157 height 49
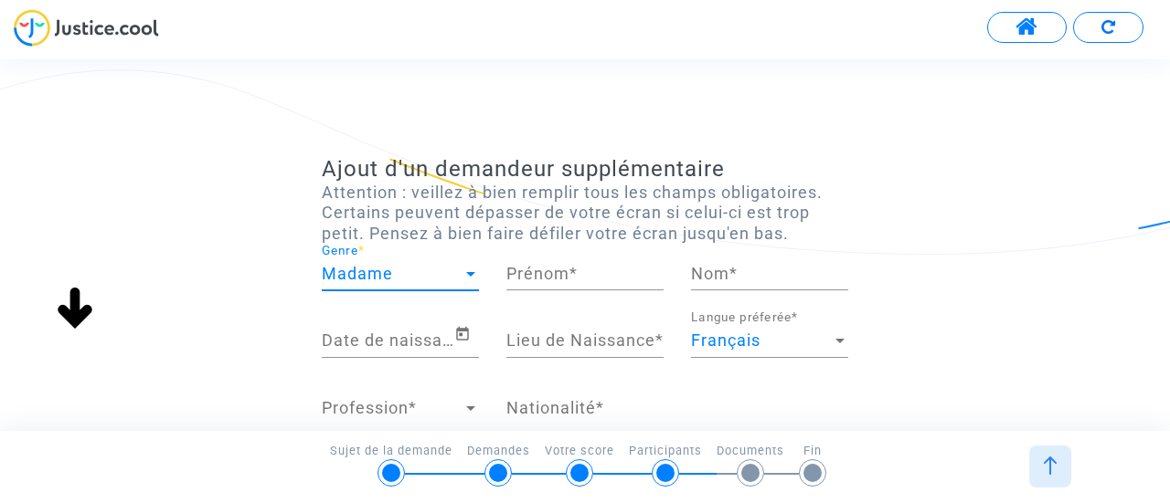
click at [540, 271] on input "Prénom *" at bounding box center [584, 274] width 157 height 18
type input "[PERSON_NAME]"
type input "Richir"
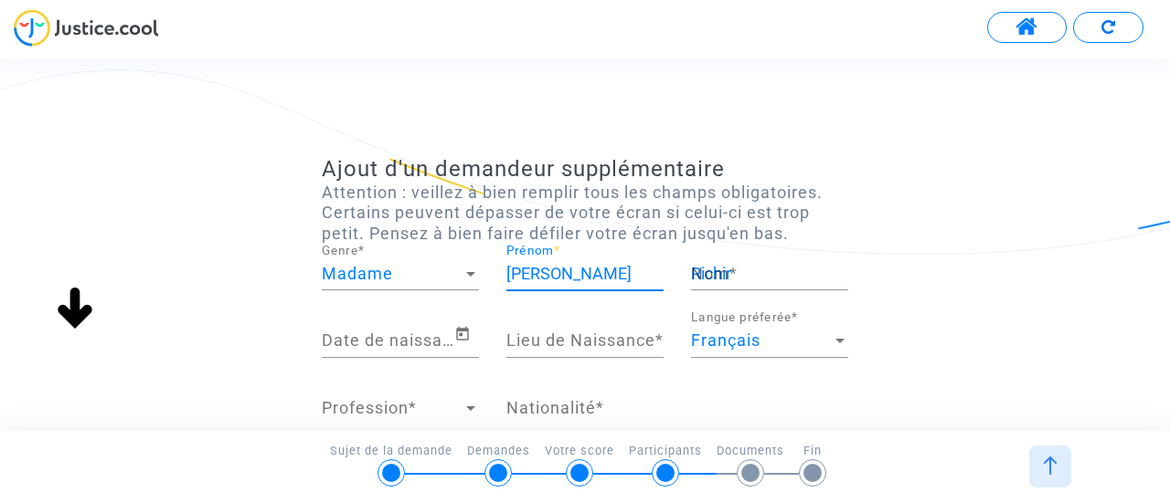
type input "31270 - CUGNAUX"
click at [433, 335] on input "Date de naissance *" at bounding box center [388, 341] width 132 height 18
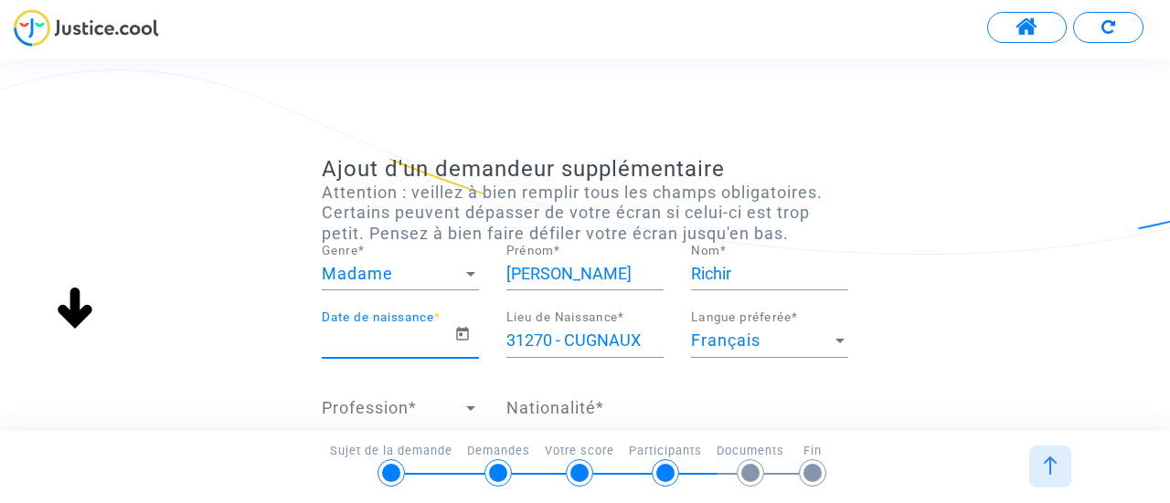
click at [443, 344] on input "Date de naissance *" at bounding box center [388, 341] width 132 height 18
click at [461, 330] on icon "Open calendar" at bounding box center [462, 334] width 13 height 14
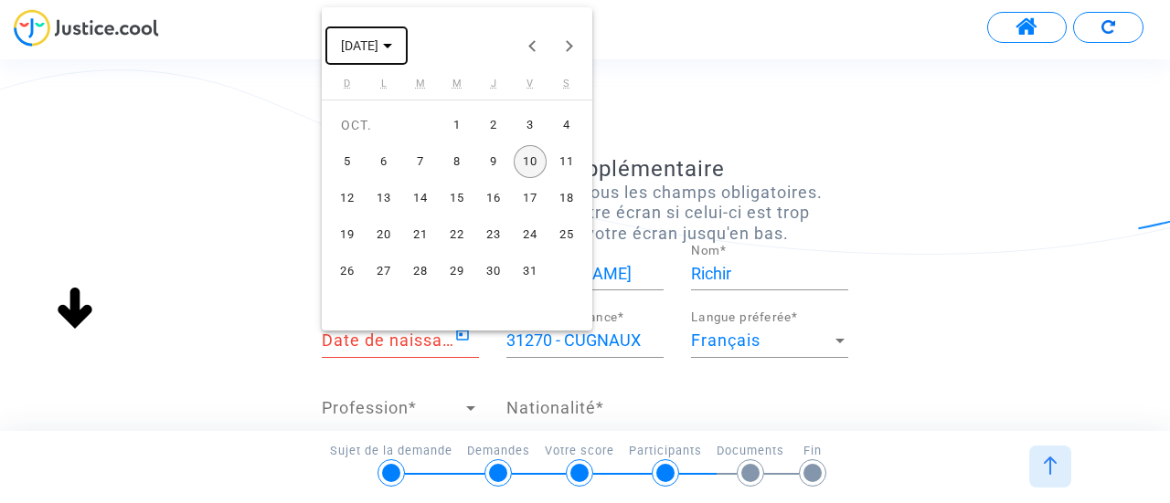
click at [392, 50] on span "[DATE]" at bounding box center [366, 44] width 51 height 15
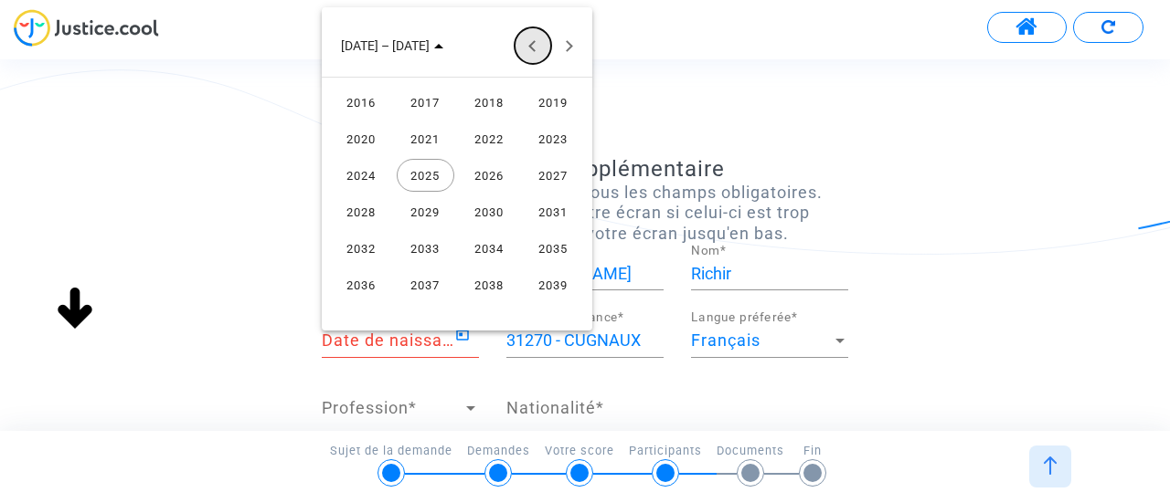
click at [535, 44] on button "Previous 24 years" at bounding box center [532, 45] width 37 height 37
click at [433, 246] on div "1961" at bounding box center [426, 248] width 58 height 33
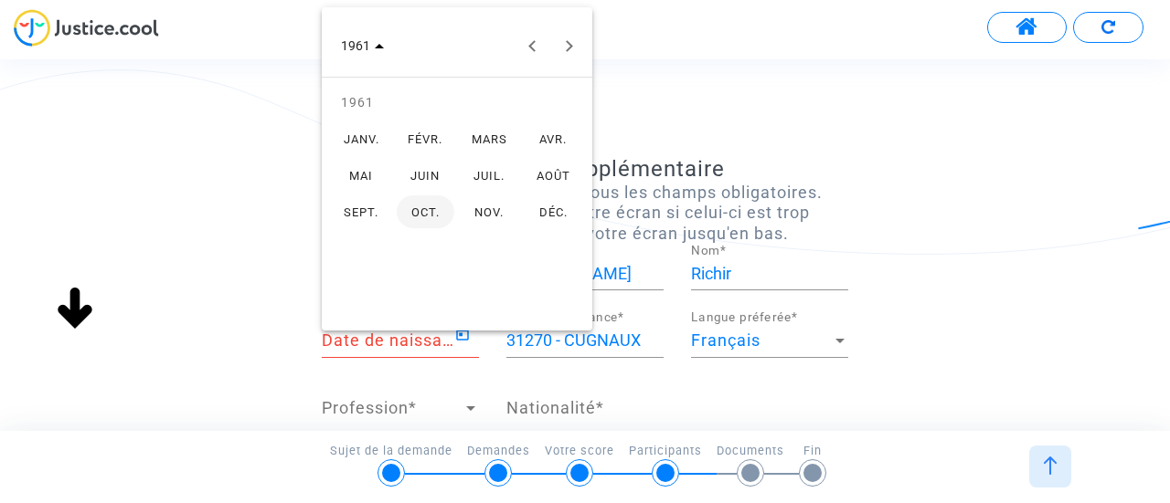
click at [649, 50] on div at bounding box center [585, 251] width 1170 height 503
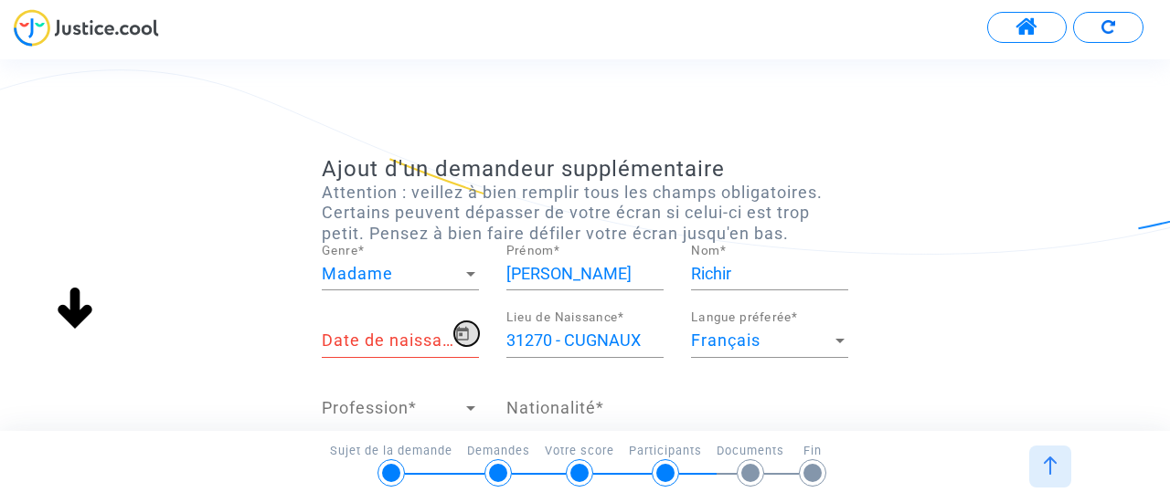
click at [467, 336] on icon "Open calendar" at bounding box center [462, 334] width 13 height 14
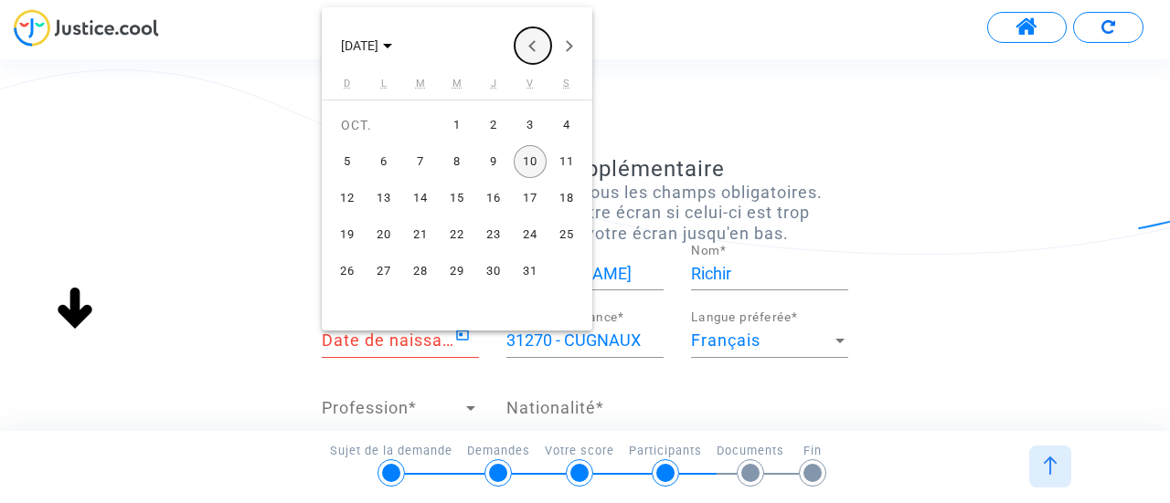
click at [531, 43] on button "Previous month" at bounding box center [532, 45] width 37 height 37
click at [565, 44] on button "Next month" at bounding box center [569, 45] width 37 height 37
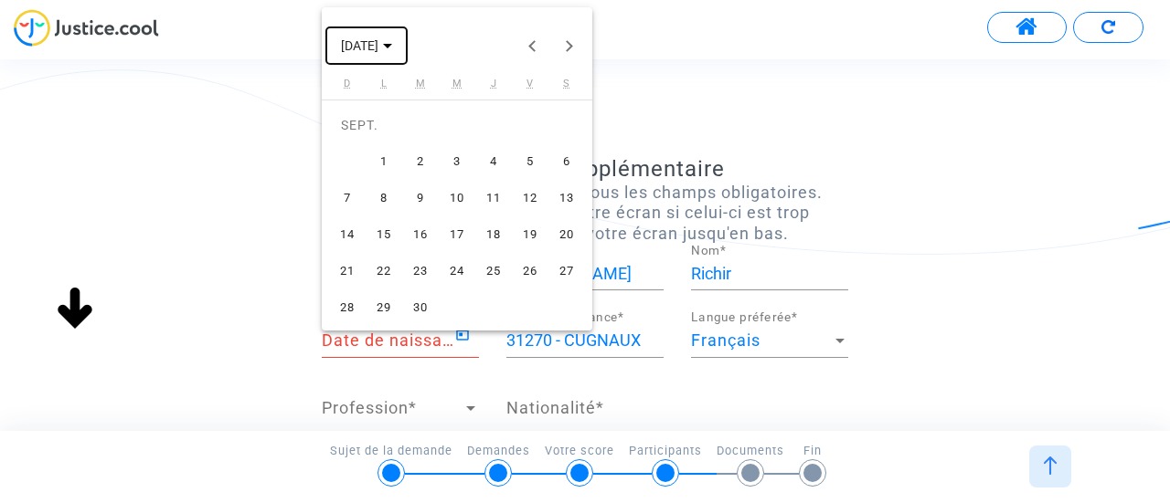
click at [407, 48] on button "[DATE]" at bounding box center [366, 45] width 80 height 37
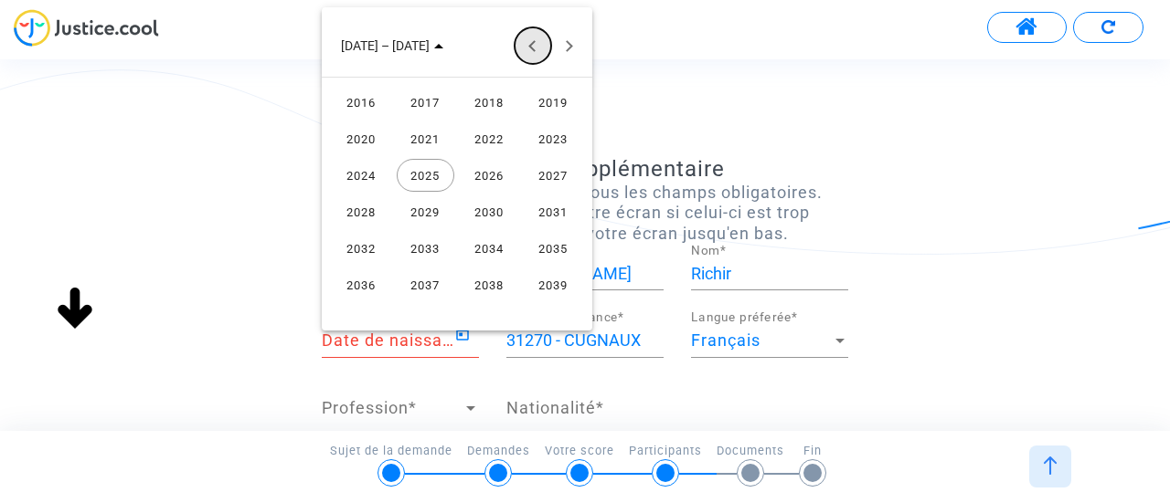
click at [529, 46] on button "Previous 24 years" at bounding box center [532, 45] width 37 height 37
click at [529, 48] on button "Previous 24 years" at bounding box center [532, 45] width 37 height 37
click at [429, 248] on div "1961" at bounding box center [426, 248] width 58 height 33
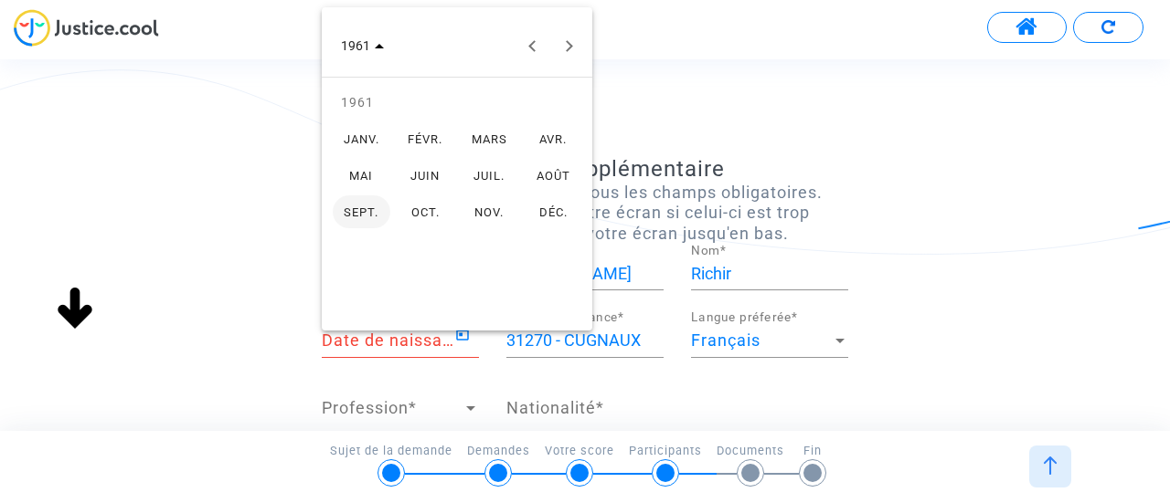
click at [418, 209] on div "OCT." at bounding box center [426, 212] width 58 height 33
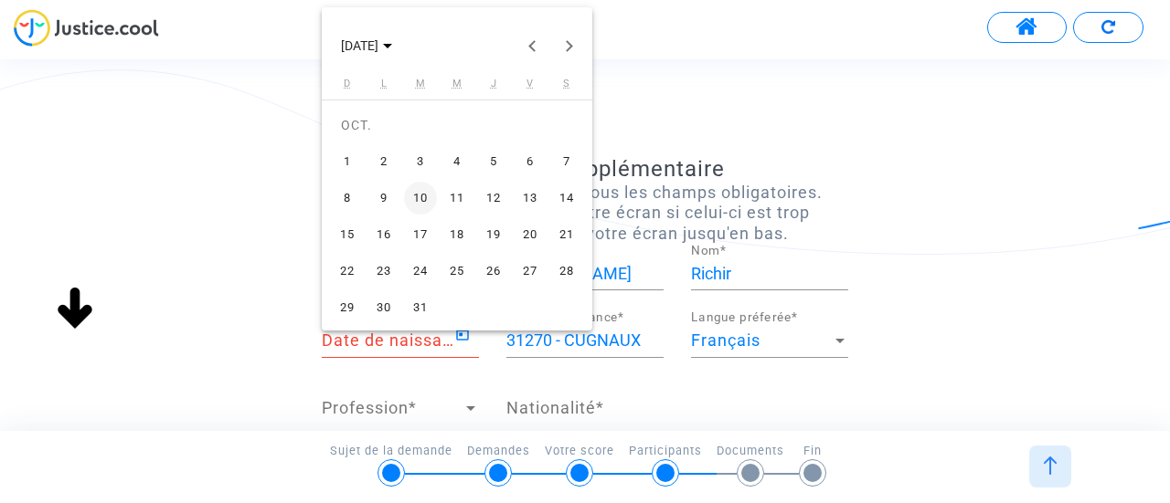
click at [534, 228] on div "20" at bounding box center [530, 234] width 33 height 33
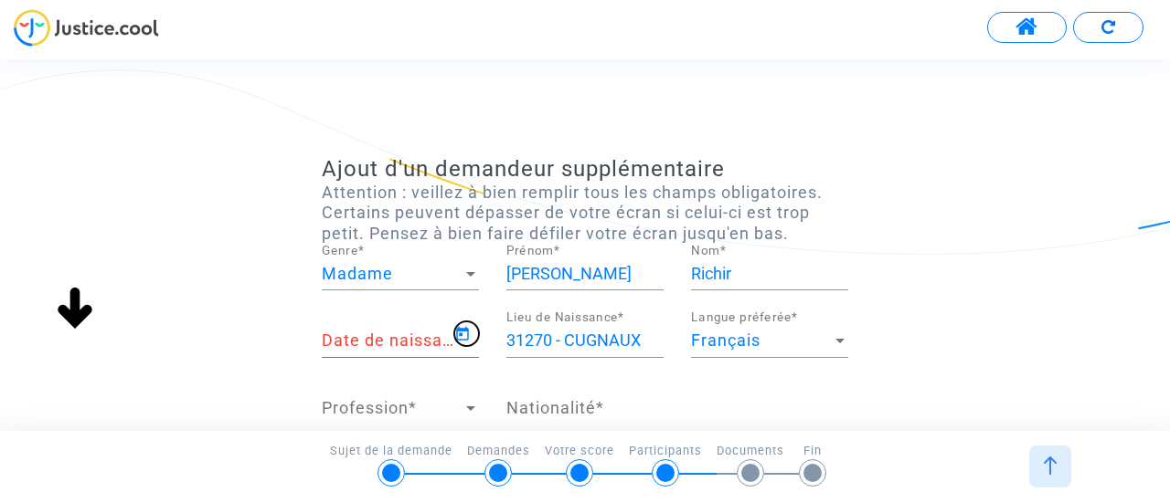
type input "[DATE]"
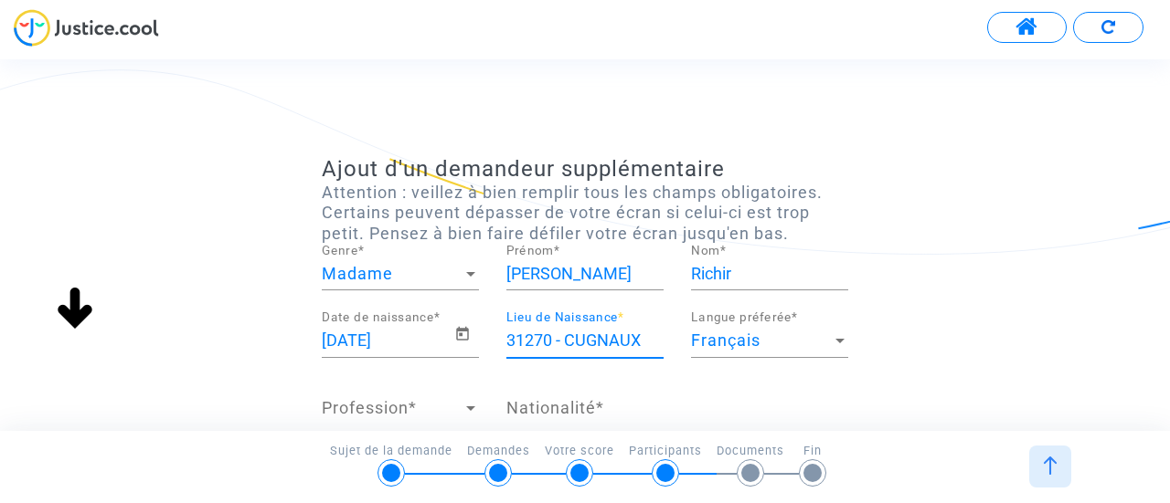
click at [633, 334] on input "31270 - CUGNAUX" at bounding box center [584, 341] width 157 height 18
drag, startPoint x: 641, startPoint y: 334, endPoint x: 490, endPoint y: 315, distance: 151.9
click at [490, 315] on div "[DEMOGRAPHIC_DATA] Date de naissance * 31270 - CUGNAUX Lieu de Naissance * Fran…" at bounding box center [585, 379] width 554 height 134
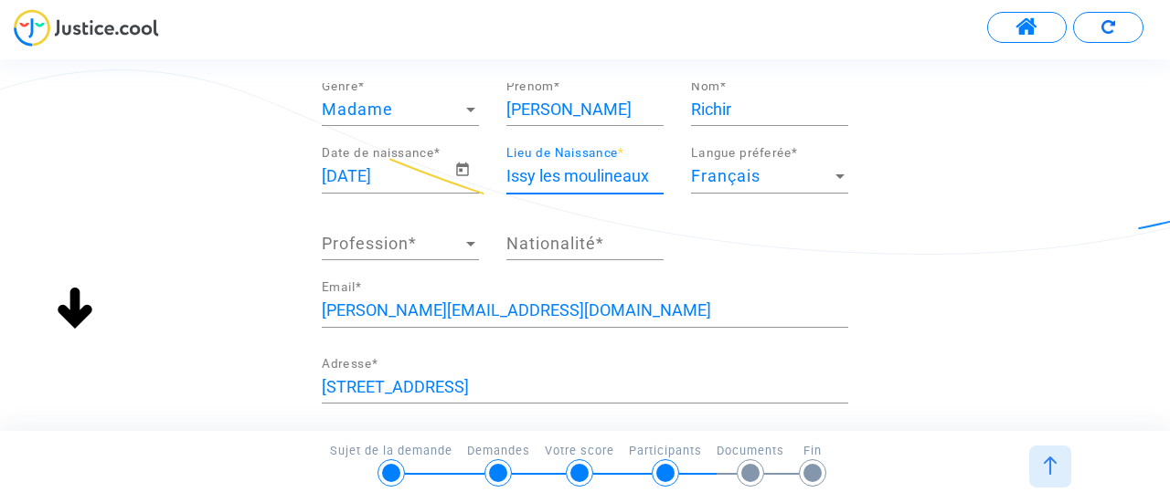
scroll to position [183, 0]
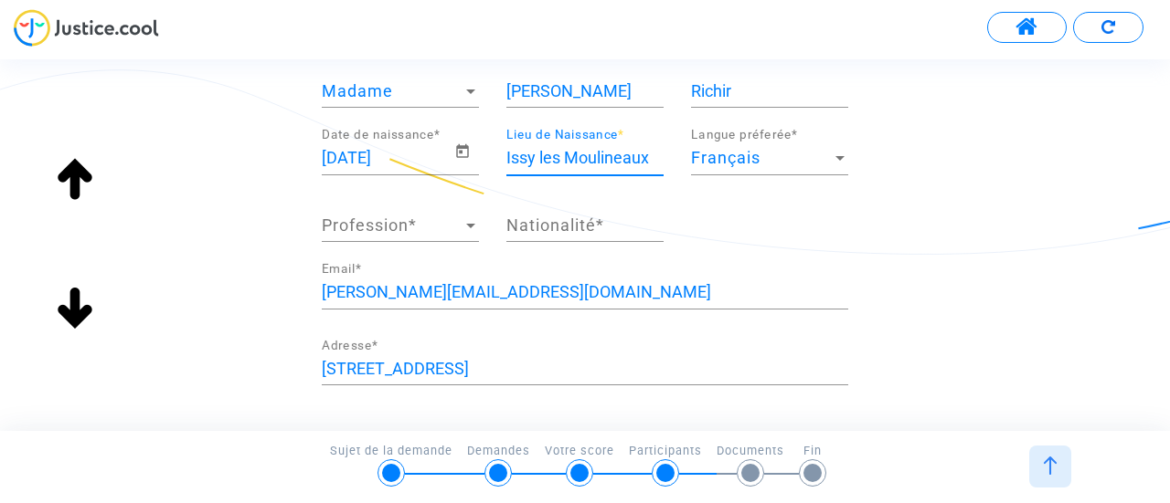
type input "Issy les Moulineaux"
click at [453, 228] on span "Profession" at bounding box center [392, 226] width 141 height 18
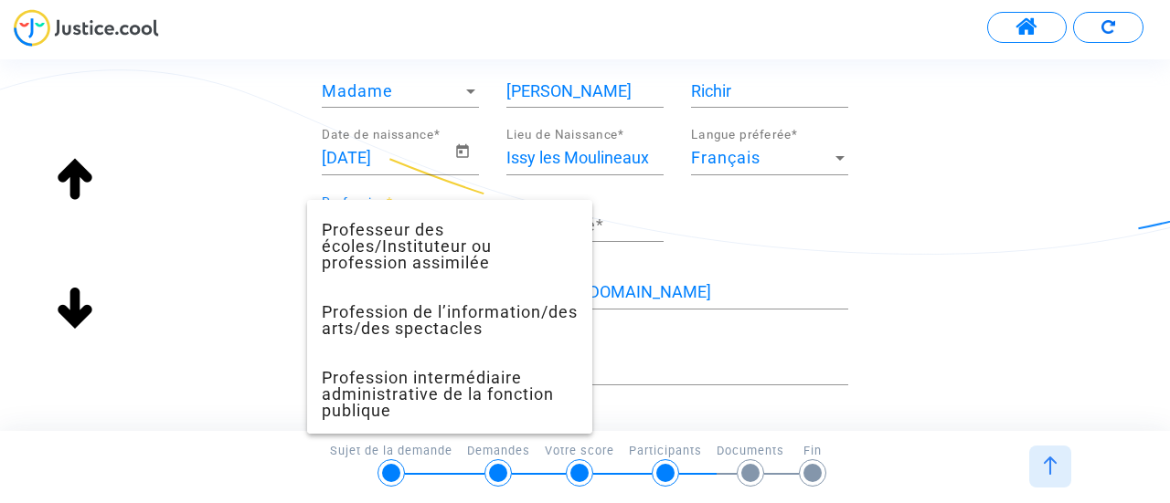
scroll to position [1299, 0]
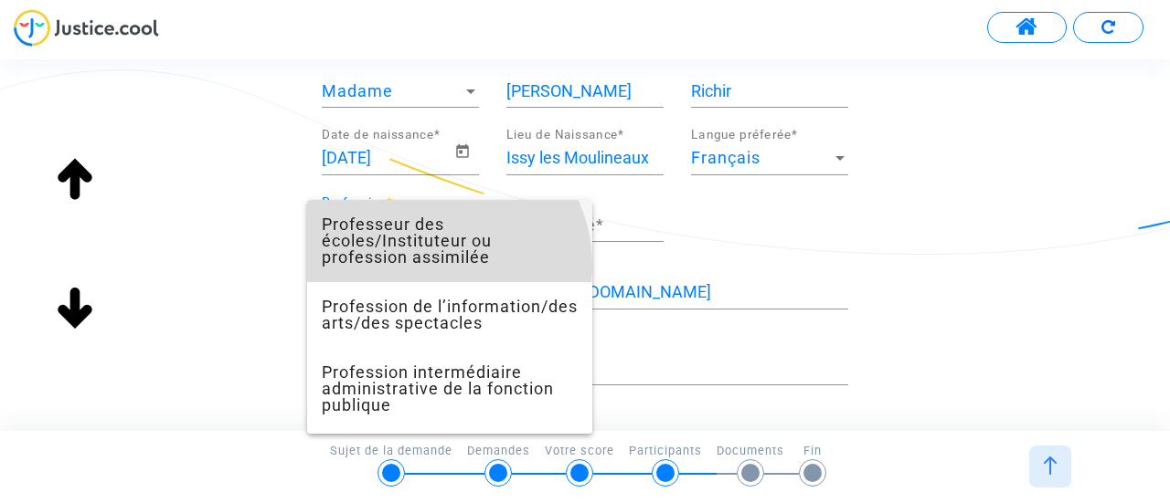
click at [440, 281] on span "Professeur des écoles/Instituteur ou profession assimilée" at bounding box center [450, 241] width 256 height 82
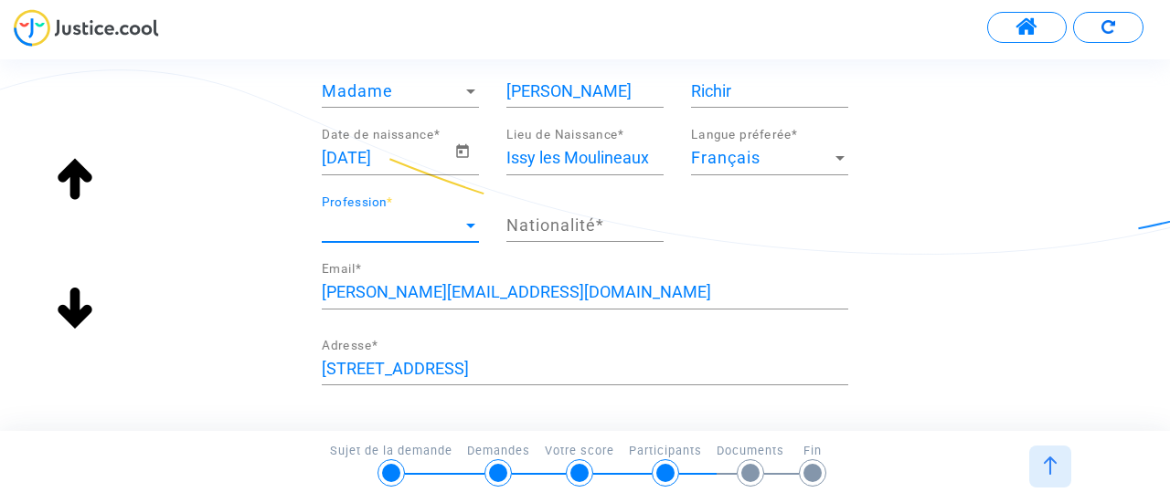
scroll to position [1085, 0]
click at [590, 237] on div "Nationalité *" at bounding box center [584, 219] width 157 height 47
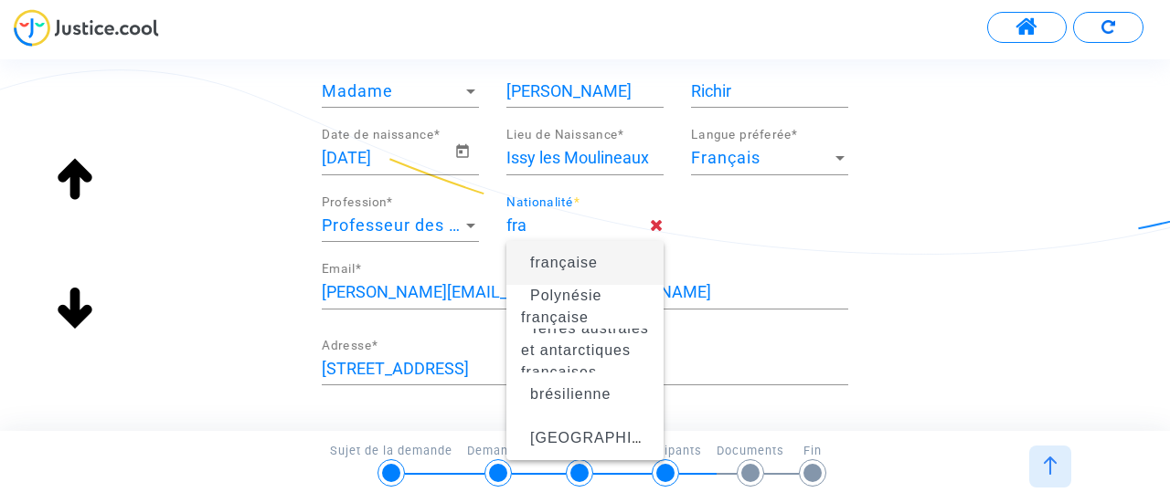
type input "française"
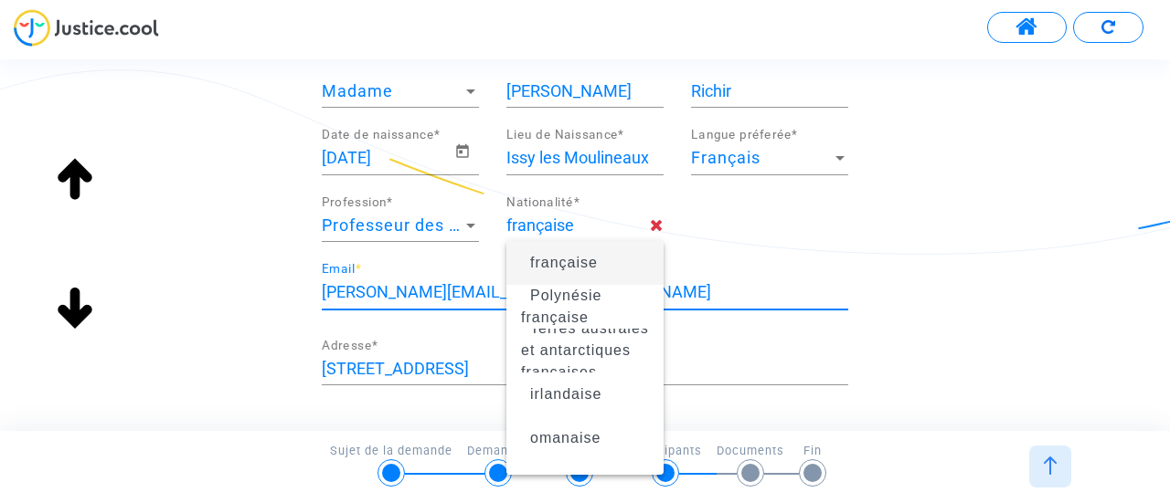
click at [707, 293] on input "[PERSON_NAME][EMAIL_ADDRESS][DOMAIN_NAME]" at bounding box center [585, 292] width 526 height 18
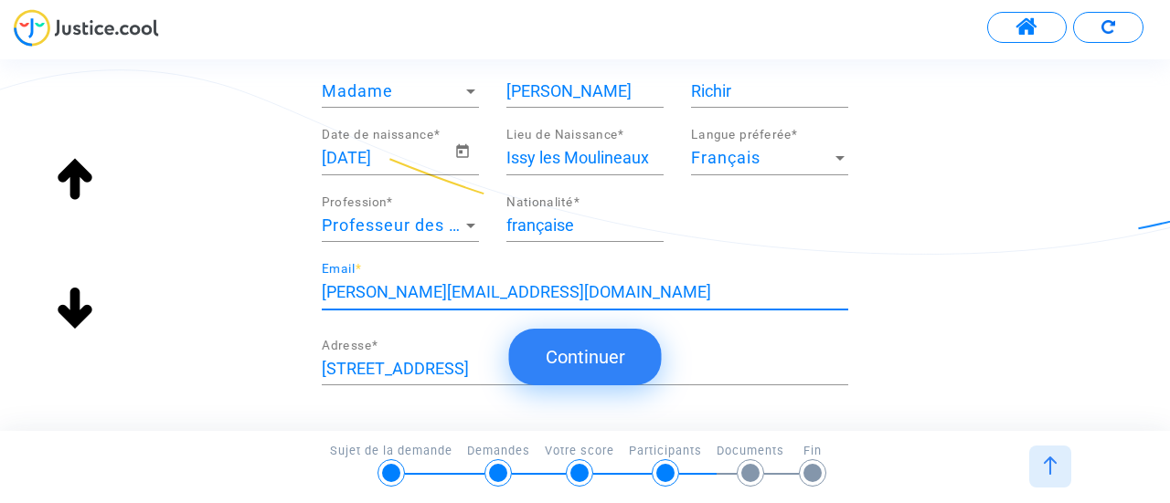
click at [736, 236] on div "[DEMOGRAPHIC_DATA] Date de naissance * Issy les Moulineaux Lieu de Naissance * …" at bounding box center [585, 196] width 554 height 134
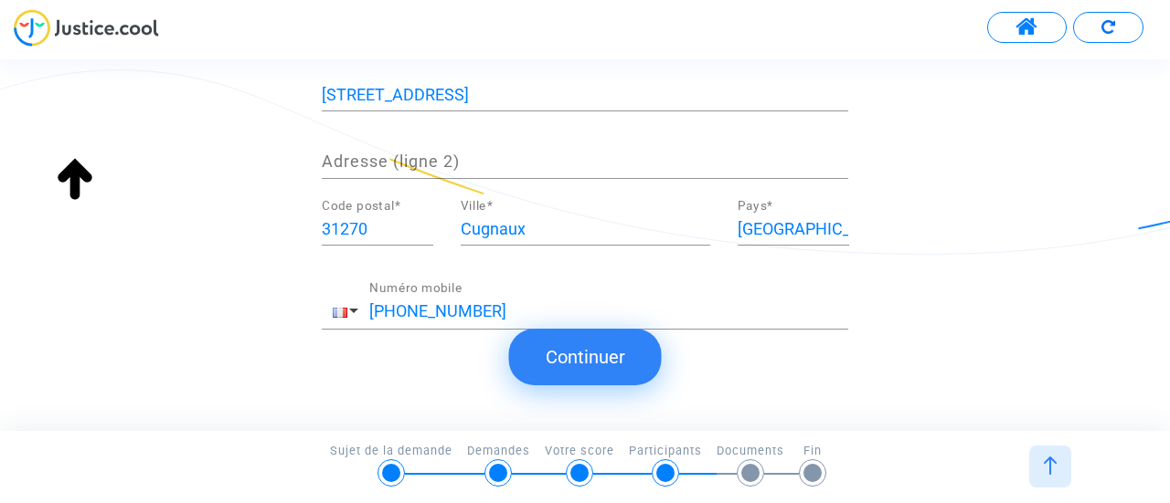
scroll to position [493, 0]
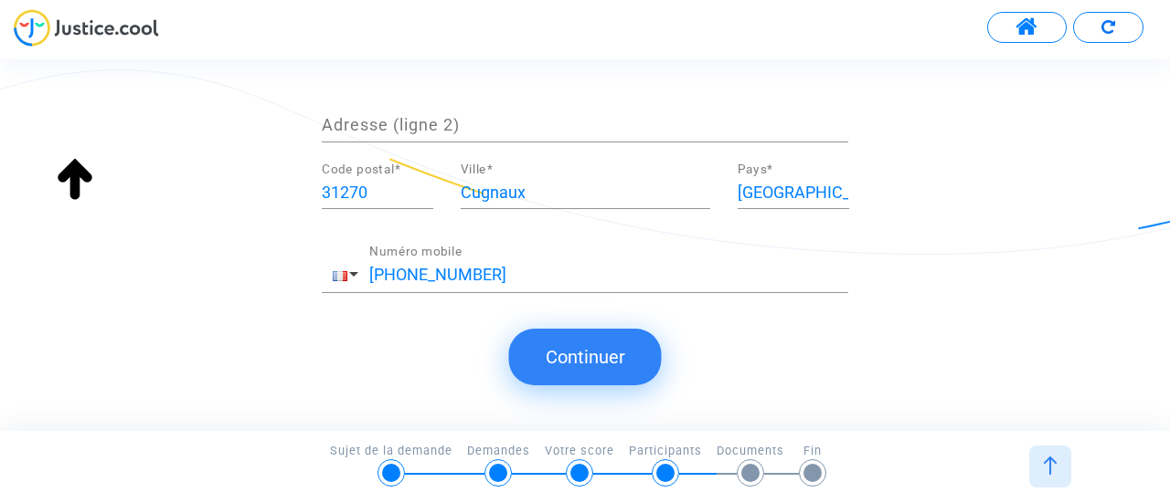
click at [576, 354] on button "Continuer" at bounding box center [585, 357] width 153 height 57
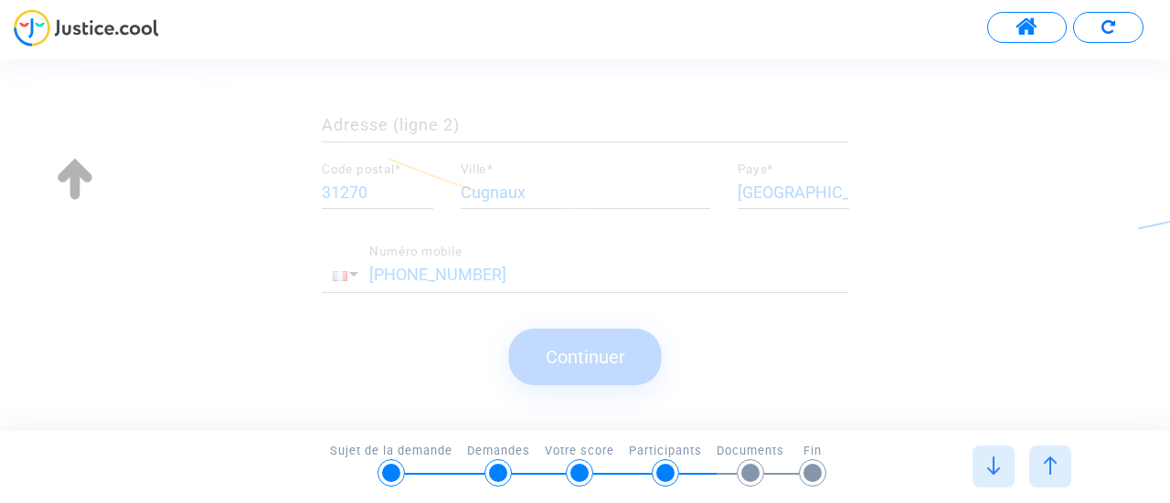
scroll to position [0, 0]
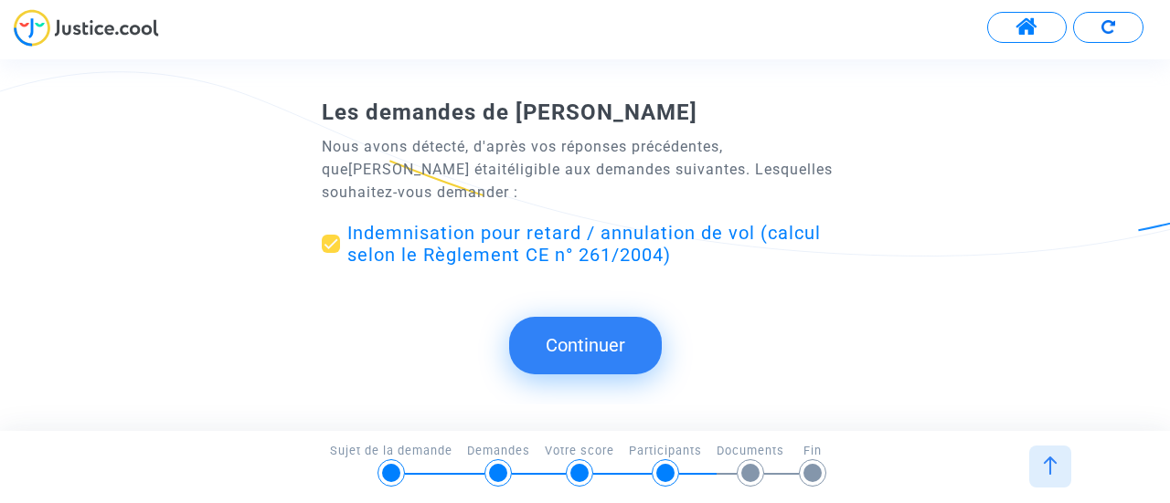
click at [565, 251] on span "Indemnisation pour retard / annulation de vol (calcul selon le Règlement CE n° …" at bounding box center [583, 244] width 473 height 44
click at [331, 253] on input "Indemnisation pour retard / annulation de vol (calcul selon le Règlement CE n° …" at bounding box center [330, 253] width 1 height 1
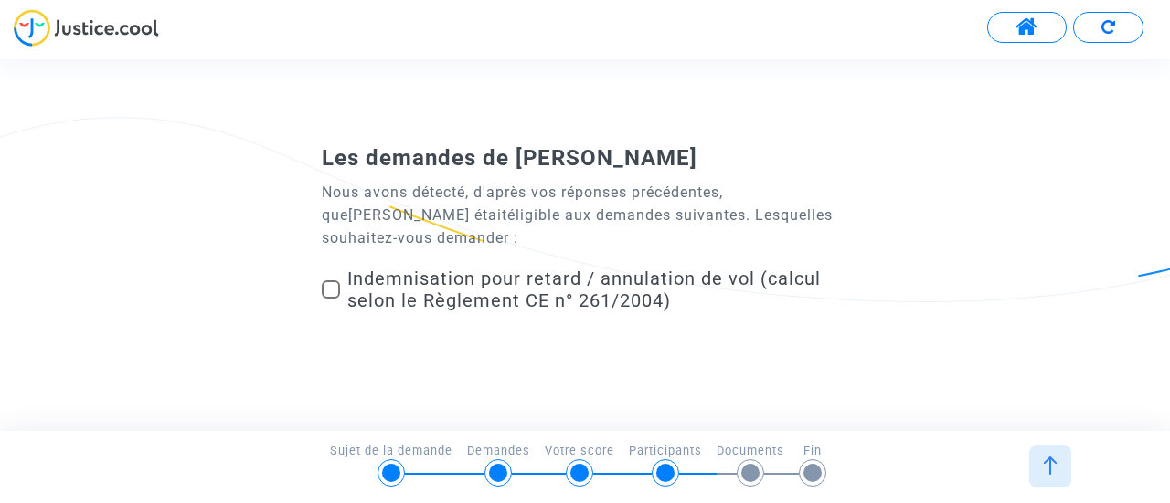
click at [337, 289] on span at bounding box center [331, 290] width 18 height 18
click at [331, 299] on input "Indemnisation pour retard / annulation de vol (calcul selon le Règlement CE n° …" at bounding box center [330, 299] width 1 height 1
checkbox input "true"
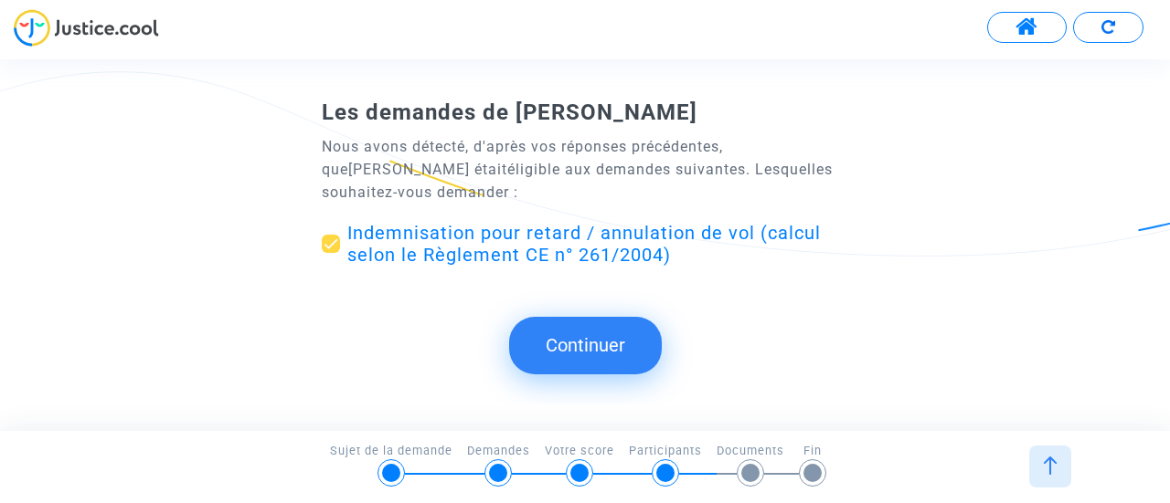
click at [579, 348] on button "Continuer" at bounding box center [585, 345] width 153 height 57
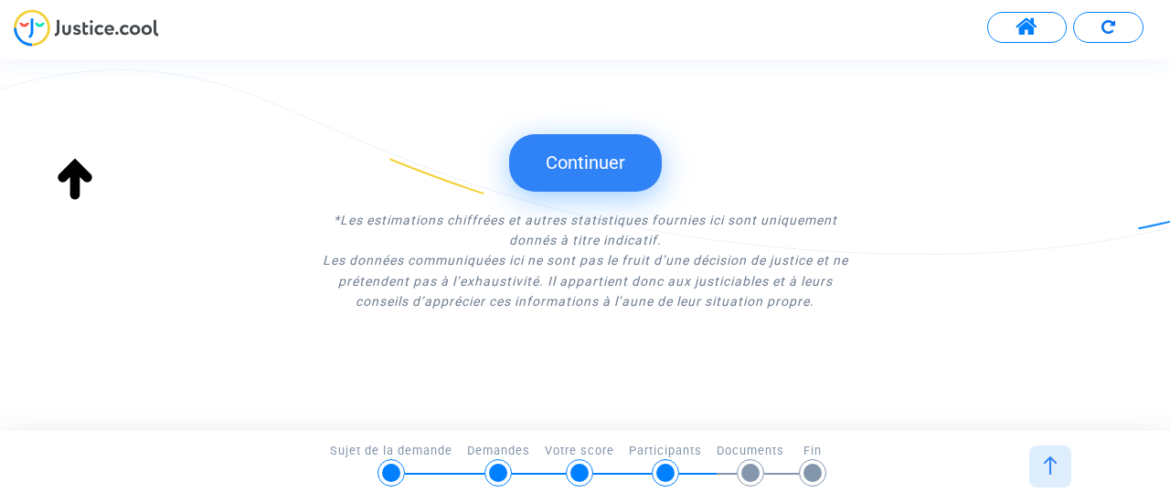
scroll to position [168, 0]
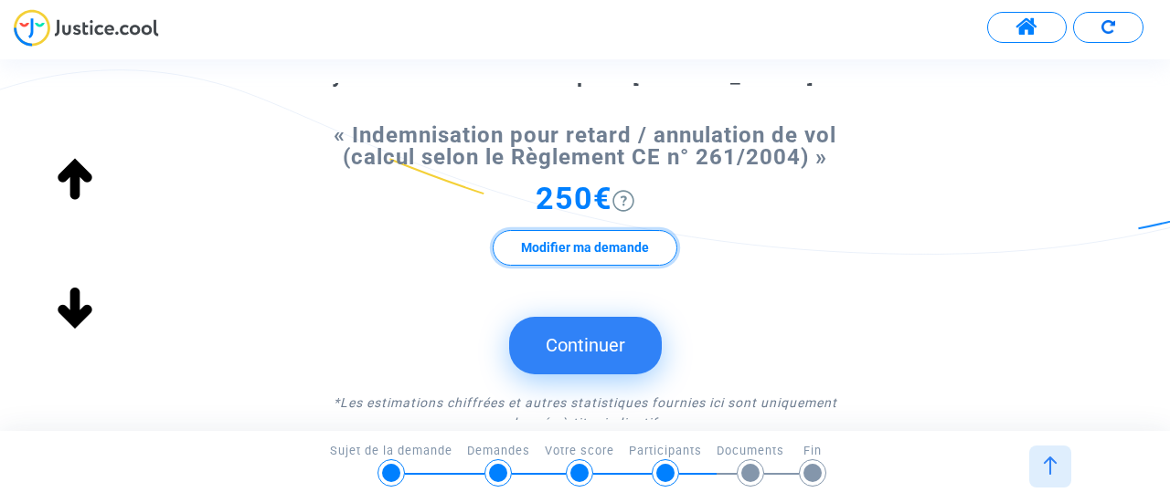
click at [577, 242] on button "Modifier ma demande" at bounding box center [584, 248] width 185 height 36
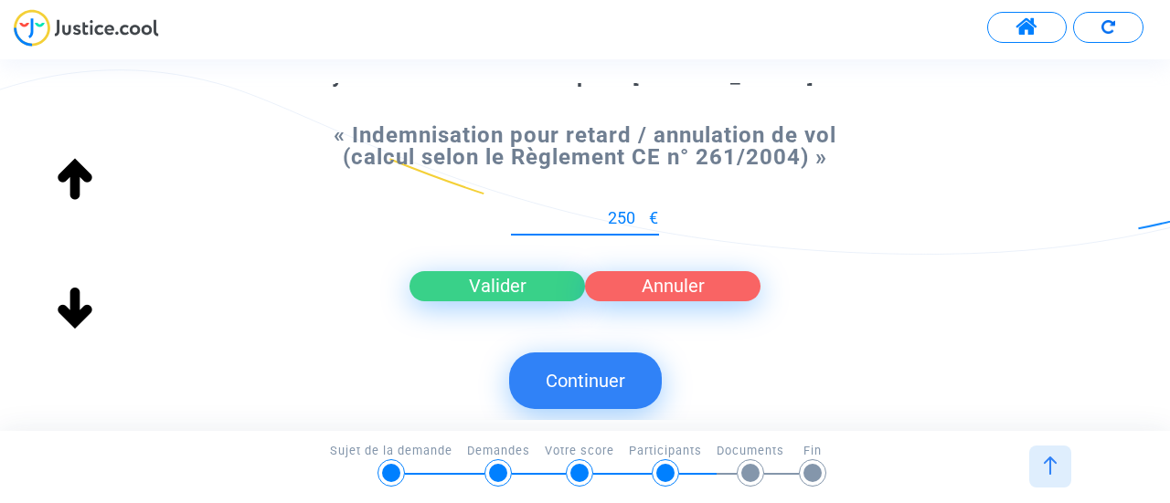
click at [515, 288] on button "Valider" at bounding box center [496, 285] width 175 height 29
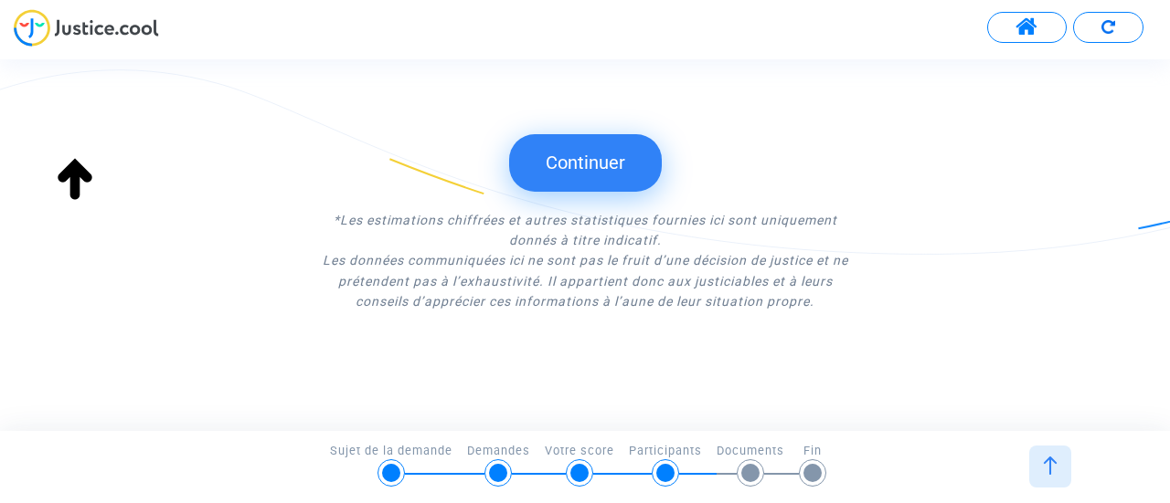
scroll to position [259, 0]
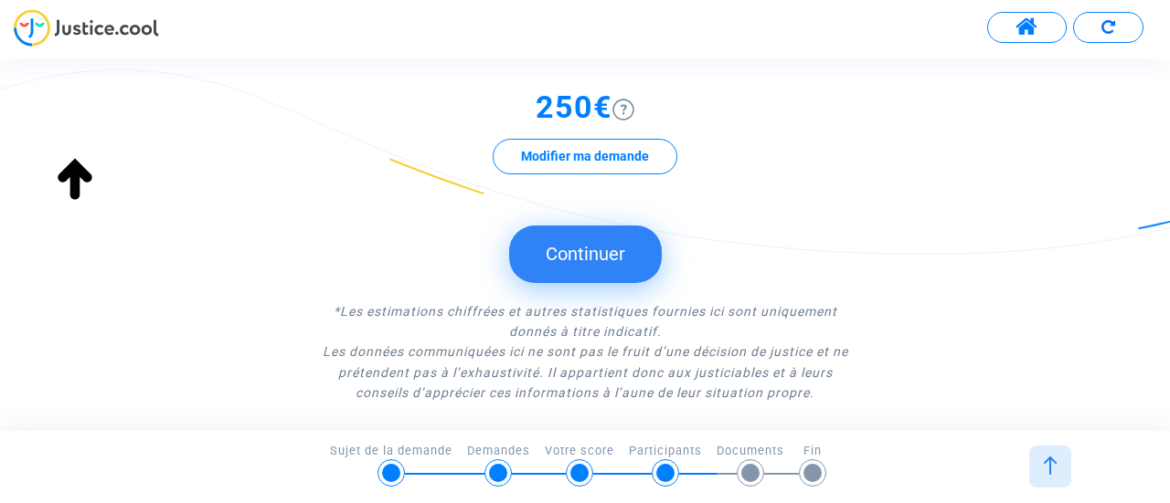
click at [588, 255] on button "Continuer" at bounding box center [585, 254] width 153 height 57
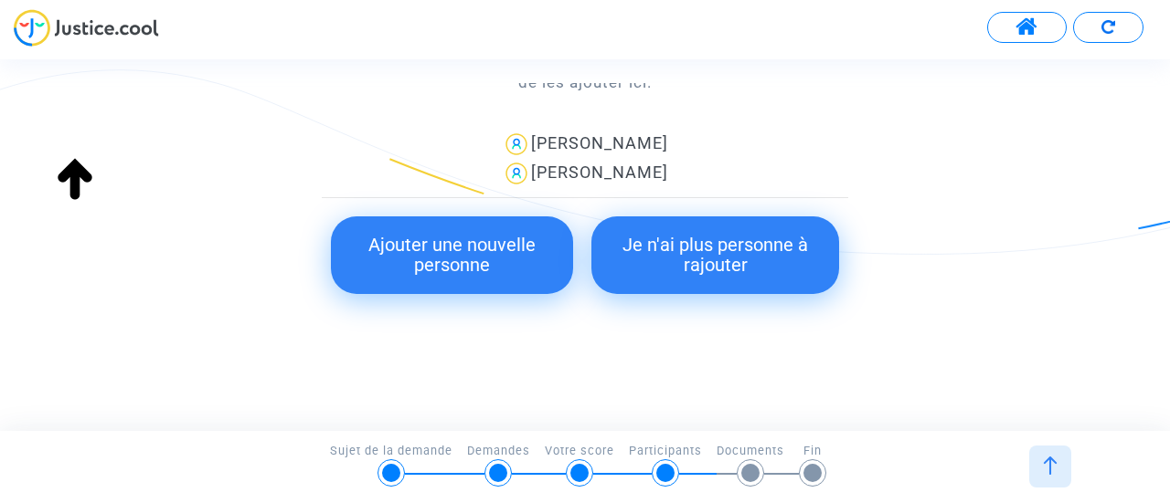
scroll to position [381, 0]
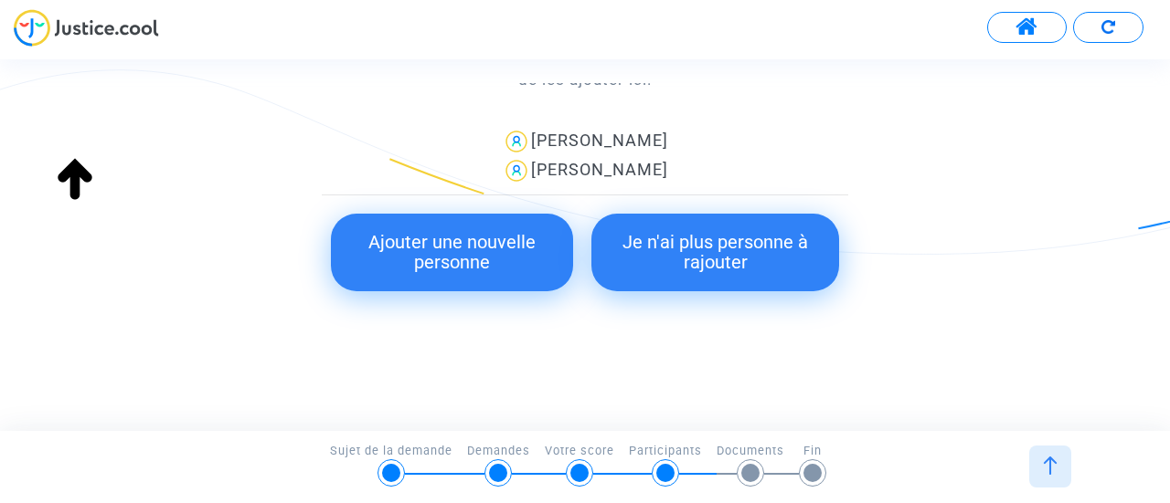
click at [711, 259] on button "Je n'ai plus personne à rajouter" at bounding box center [715, 253] width 248 height 78
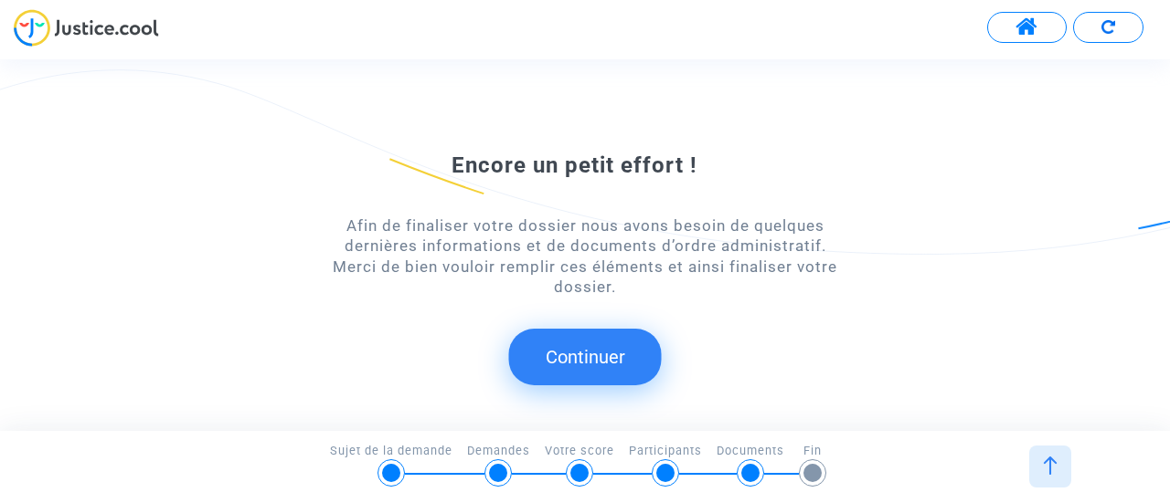
scroll to position [91, 0]
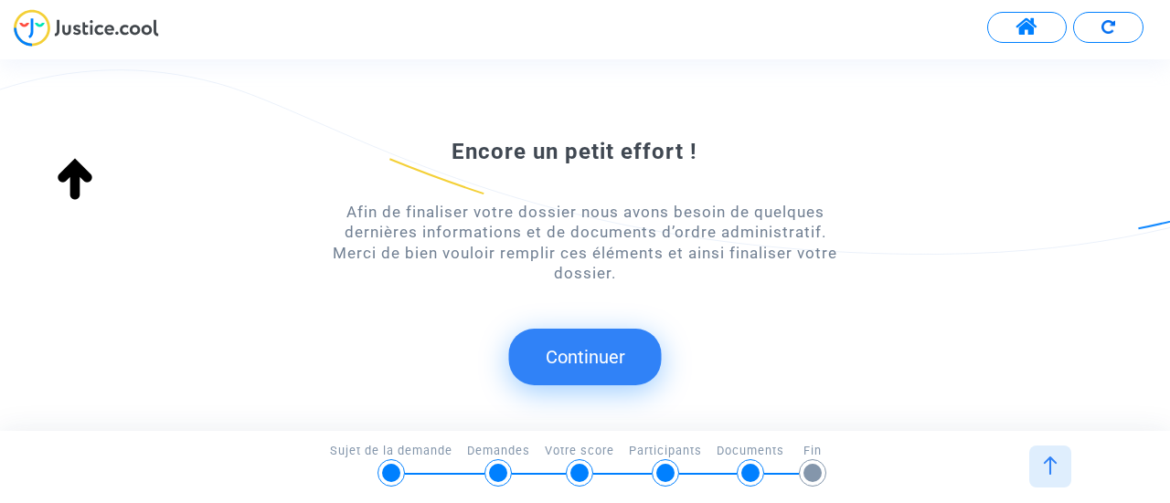
click at [598, 362] on button "Continuer" at bounding box center [585, 357] width 153 height 57
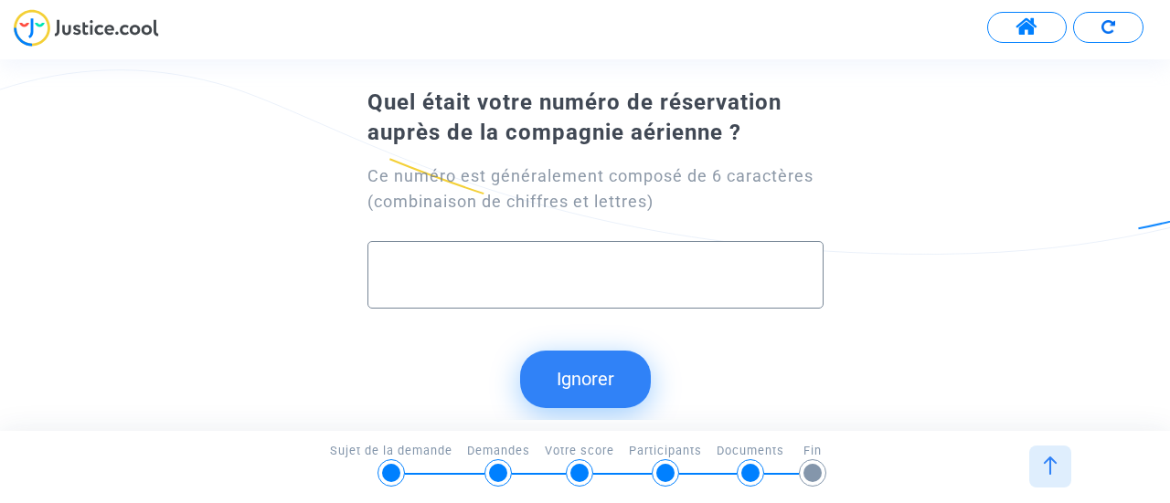
scroll to position [18, 0]
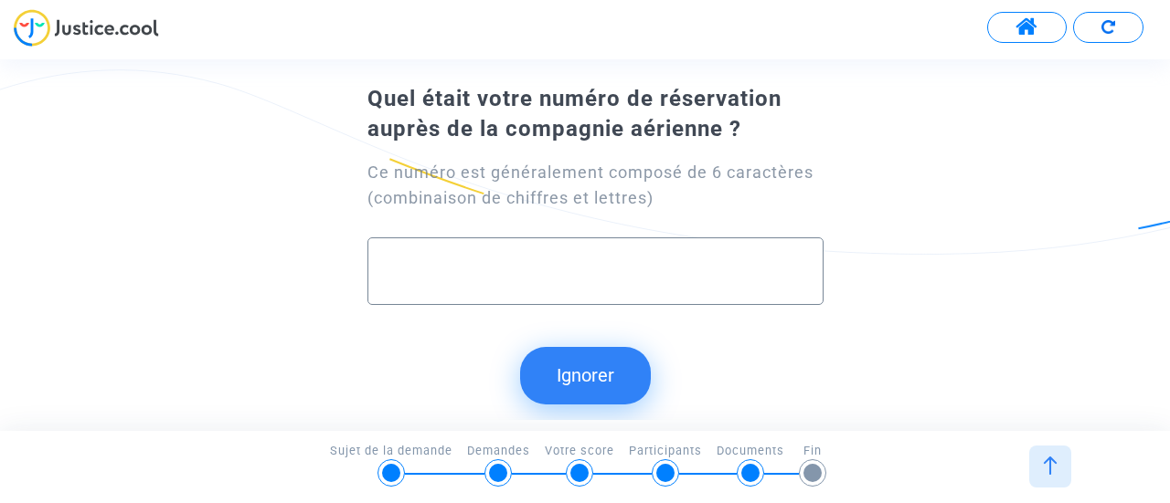
click at [592, 266] on input "text" at bounding box center [596, 271] width 418 height 21
drag, startPoint x: 382, startPoint y: 268, endPoint x: 362, endPoint y: 268, distance: 20.1
click at [362, 268] on div "Ce numéro est généralement composé de 6 caractères (combinaison de chiffres et …" at bounding box center [585, 235] width 526 height 181
paste input "N7DJWE"
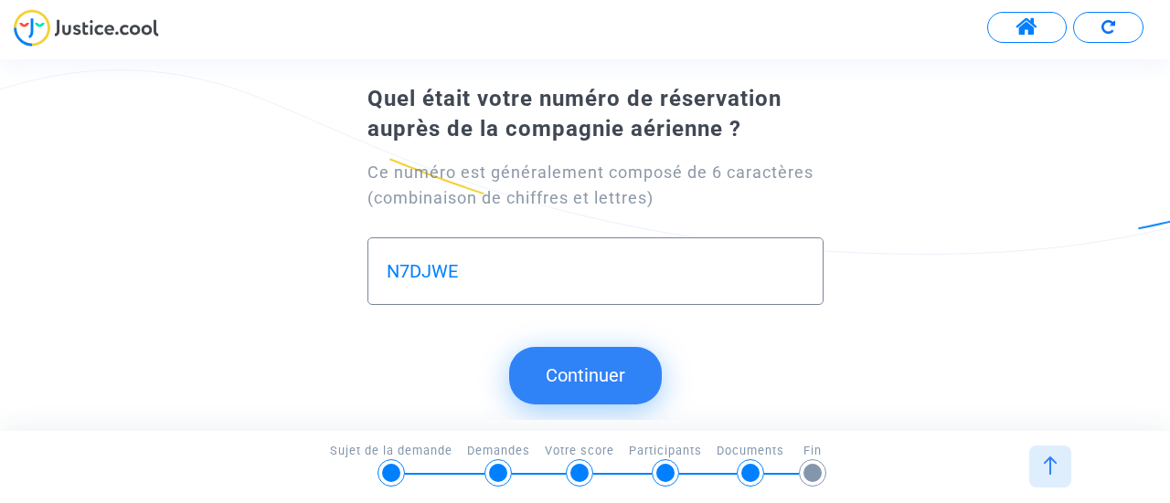
type input "N7DJWE"
click at [586, 371] on button "Continuer" at bounding box center [585, 375] width 153 height 57
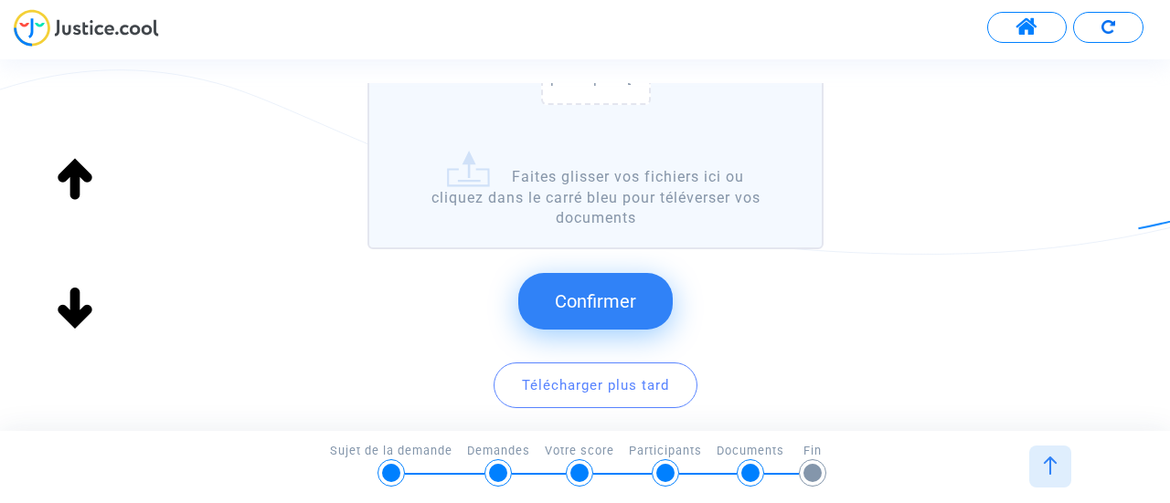
scroll to position [457, 0]
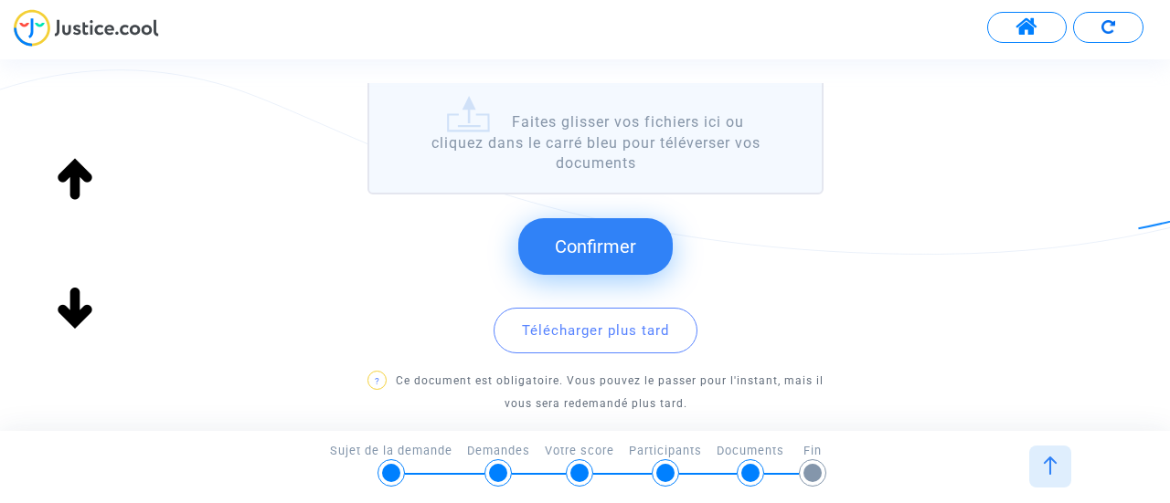
click at [588, 252] on span "Confirmer" at bounding box center [595, 247] width 81 height 22
click at [609, 251] on span "Confirmer" at bounding box center [595, 247] width 81 height 22
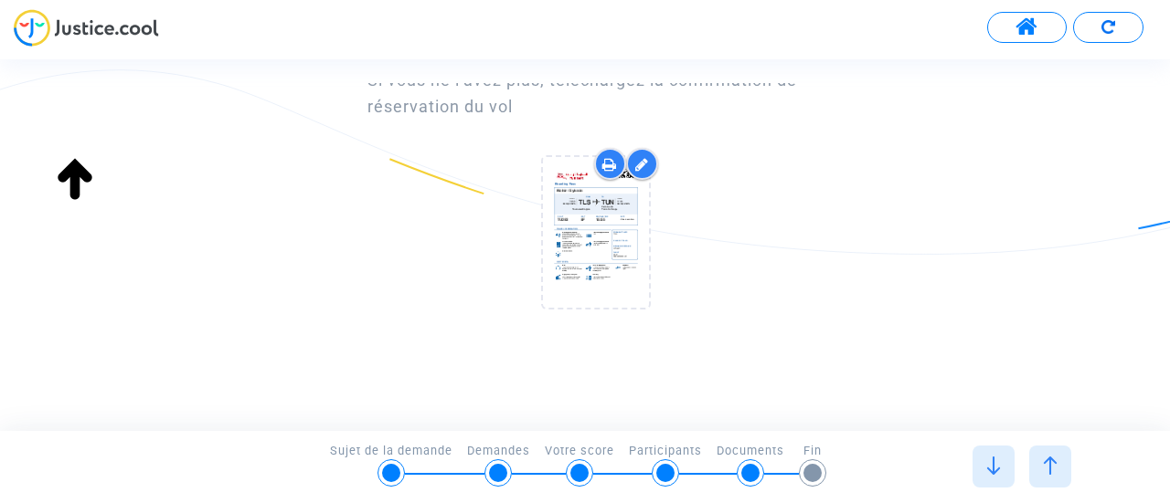
scroll to position [0, 0]
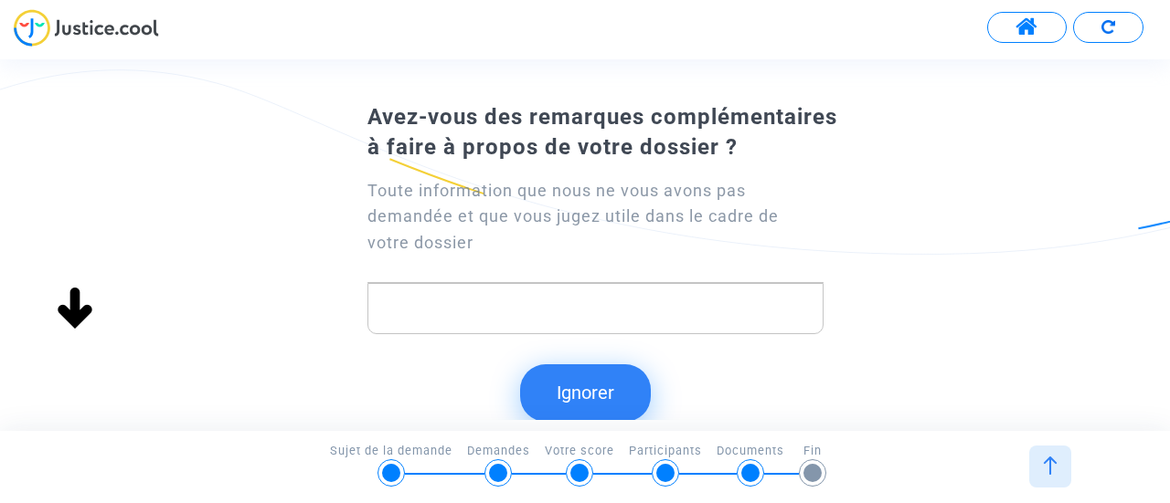
click at [654, 306] on p "Rich Text Editor, main" at bounding box center [595, 308] width 437 height 23
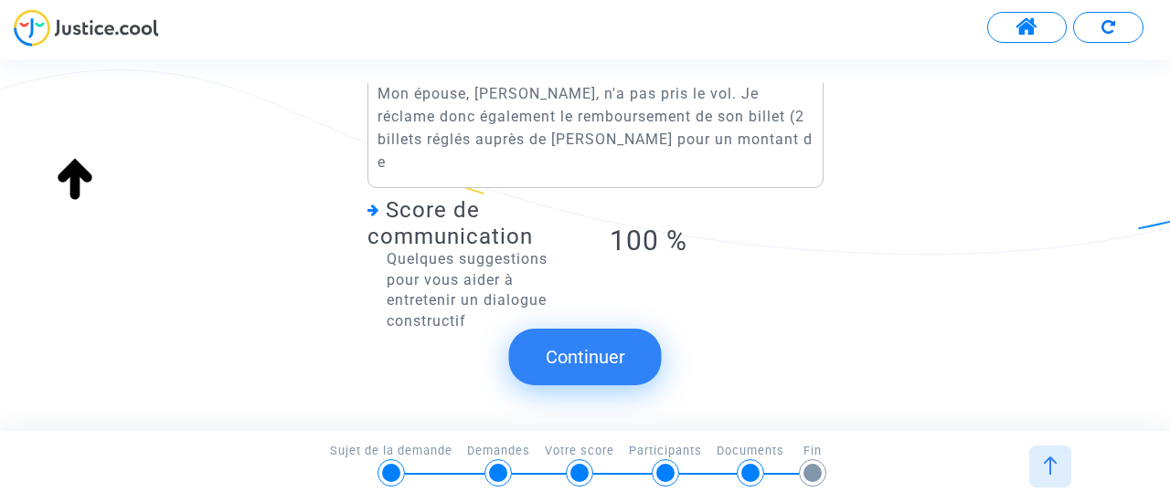
scroll to position [183, 0]
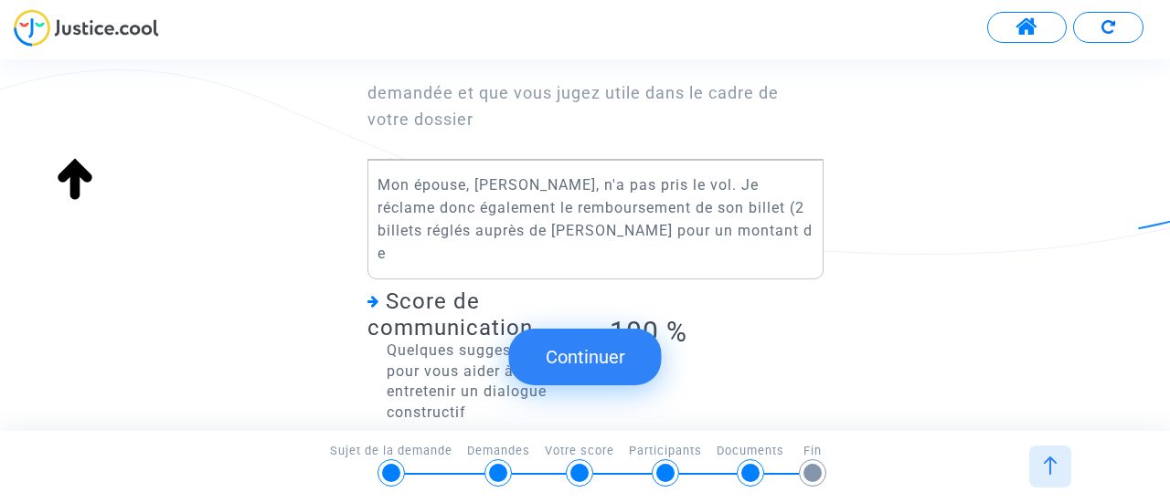
drag, startPoint x: 771, startPoint y: 232, endPoint x: 815, endPoint y: 263, distance: 53.7
click at [771, 232] on p "Mon épouse, [PERSON_NAME], n'a pas pris le vol. Je réclame donc également le re…" at bounding box center [595, 219] width 437 height 91
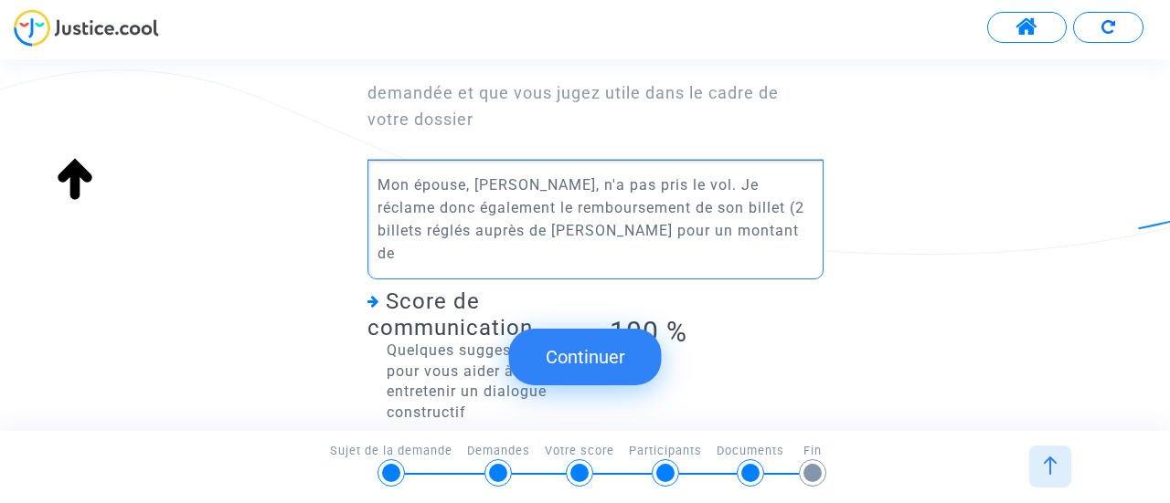
click at [775, 228] on p "Mon épouse, [PERSON_NAME], n'a pas pris le vol. Je réclame donc également le re…" at bounding box center [595, 219] width 437 height 91
click at [800, 209] on p "Mon épouse, [PERSON_NAME], n'a pas pris le vol. Je réclame donc également le re…" at bounding box center [595, 219] width 437 height 91
click at [426, 231] on p "Mon épouse, [PERSON_NAME], n'a pas pris le vol. Je réclame donc également le re…" at bounding box center [595, 219] width 437 height 91
click at [443, 235] on p "Mon épouse, [PERSON_NAME], n'a pas pris le vol. Je réclame donc également le re…" at bounding box center [595, 219] width 437 height 91
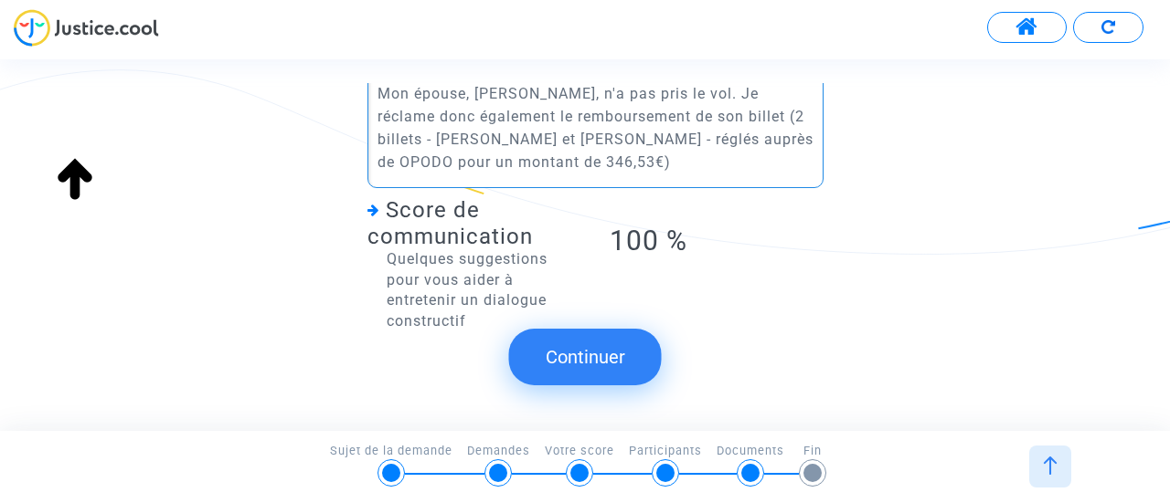
scroll to position [299, 0]
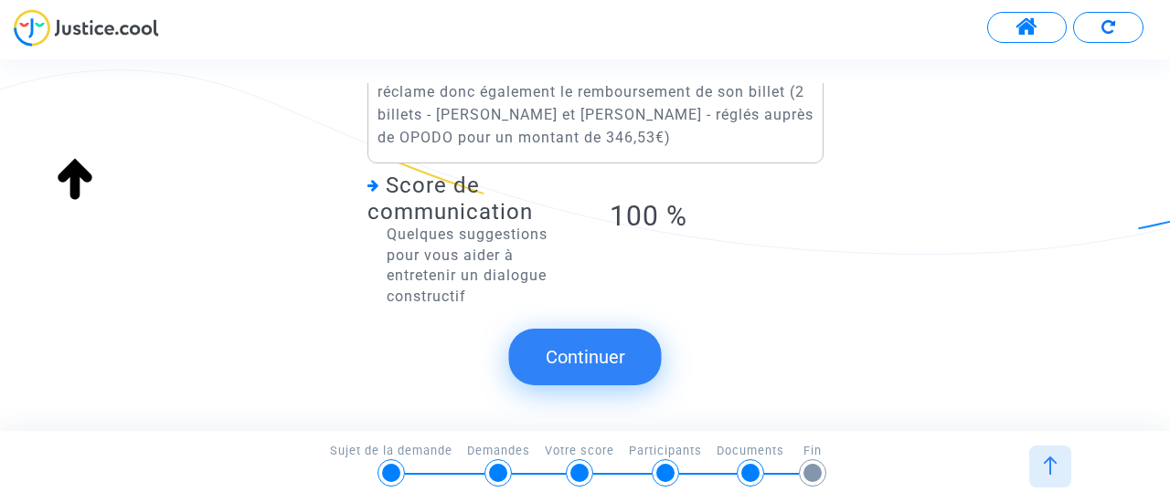
click at [610, 353] on button "Continuer" at bounding box center [585, 357] width 153 height 57
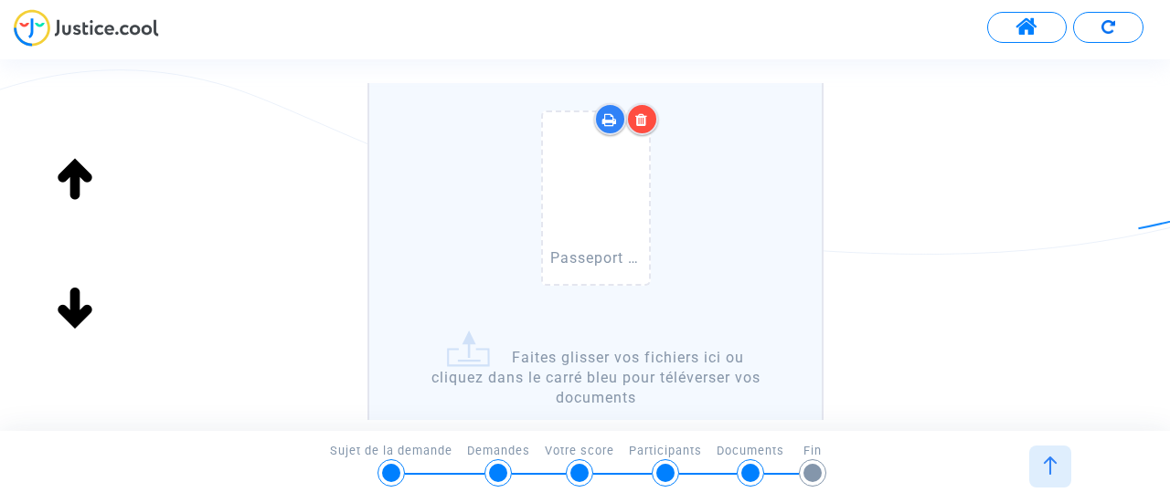
scroll to position [365, 0]
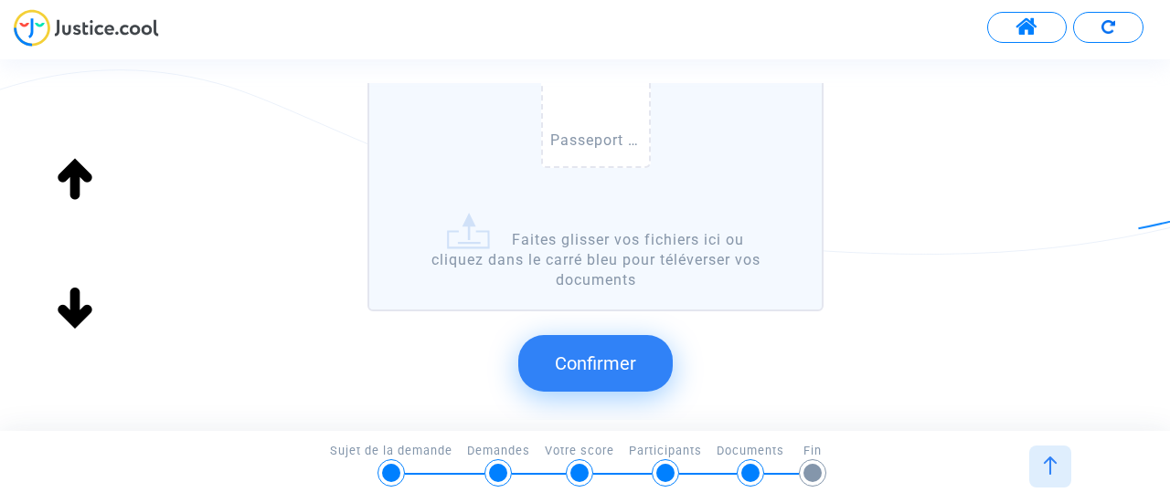
click at [623, 365] on span "Confirmer" at bounding box center [595, 364] width 81 height 22
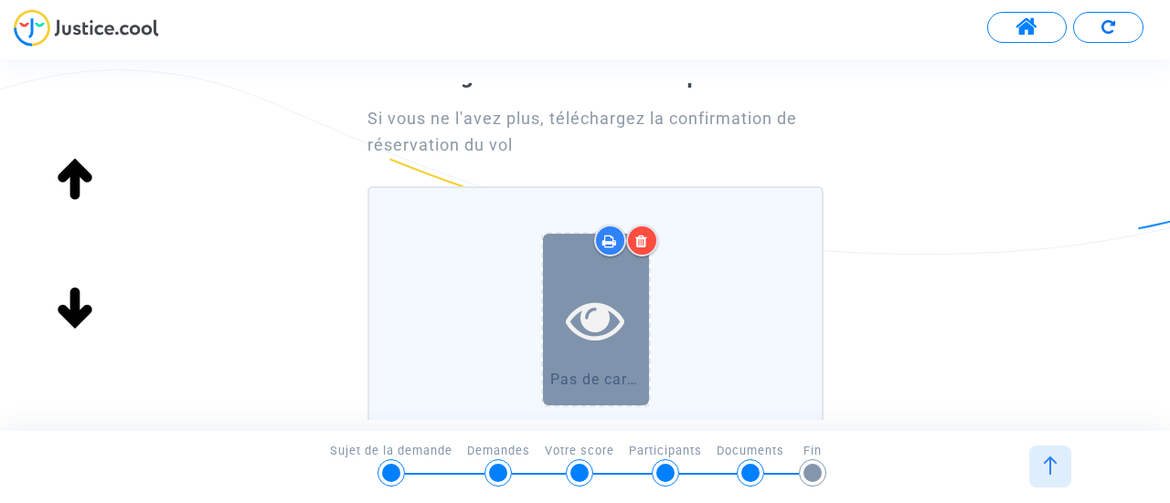
scroll to position [181, 0]
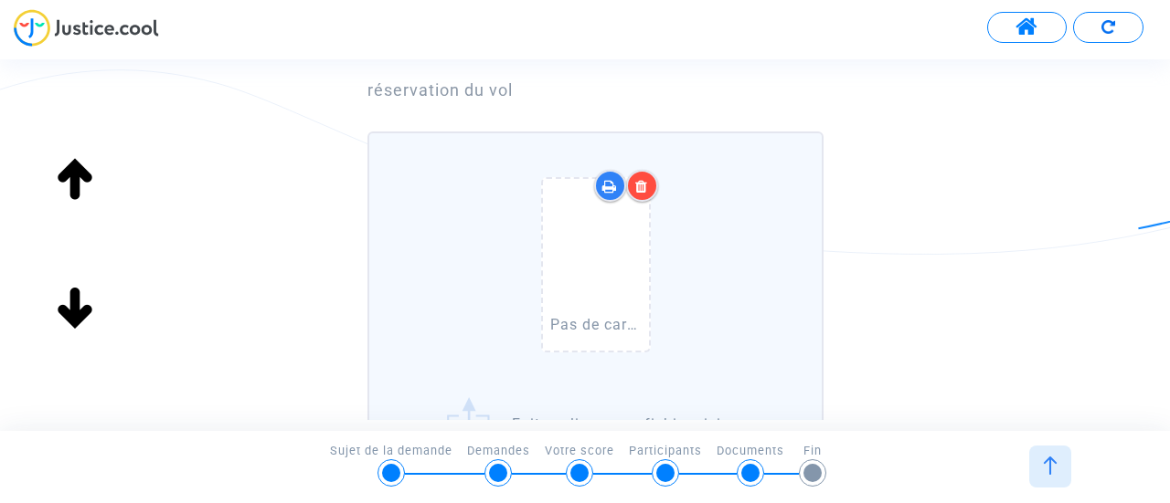
click at [637, 185] on icon at bounding box center [641, 186] width 13 height 15
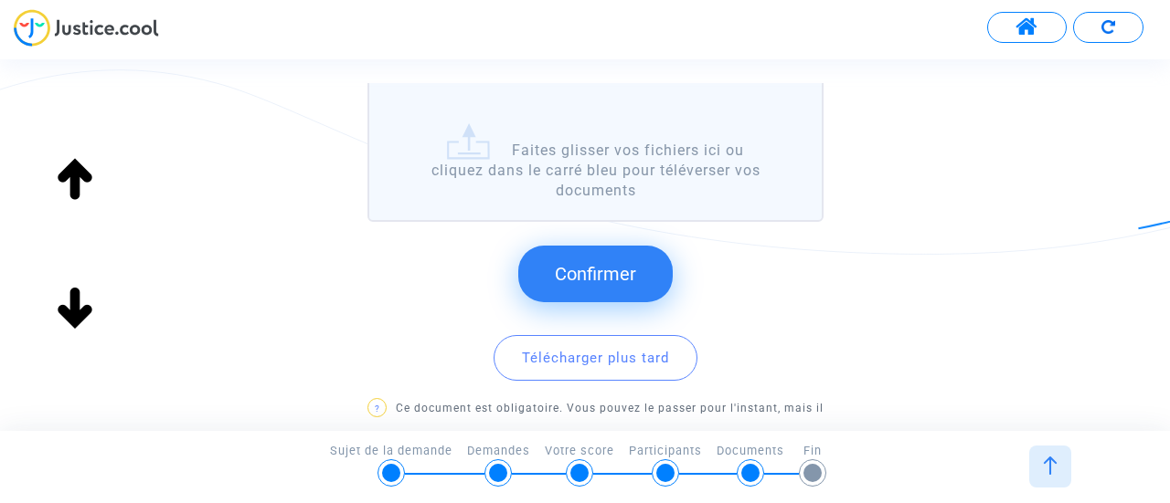
click at [601, 281] on span "Confirmer" at bounding box center [595, 274] width 81 height 22
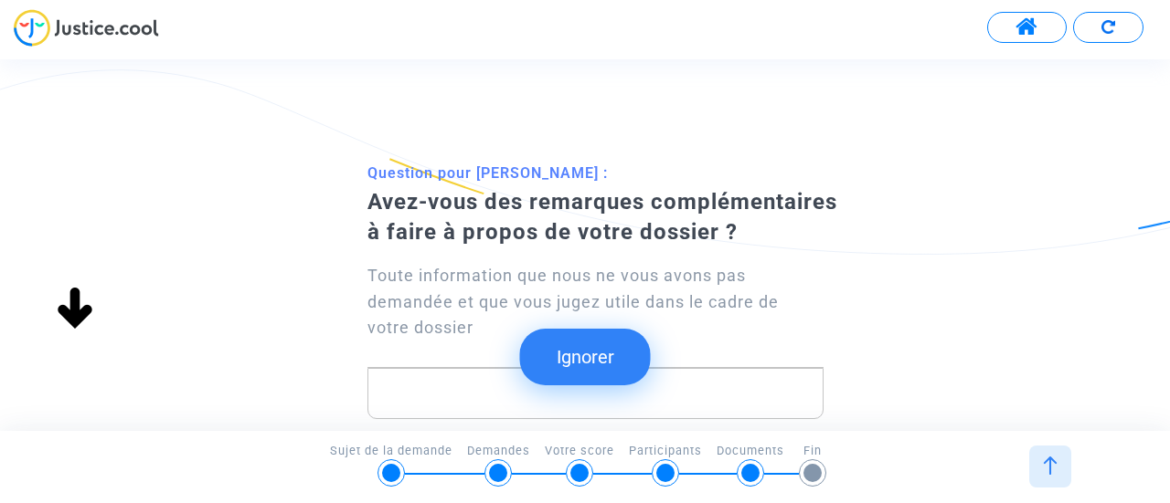
scroll to position [103, 0]
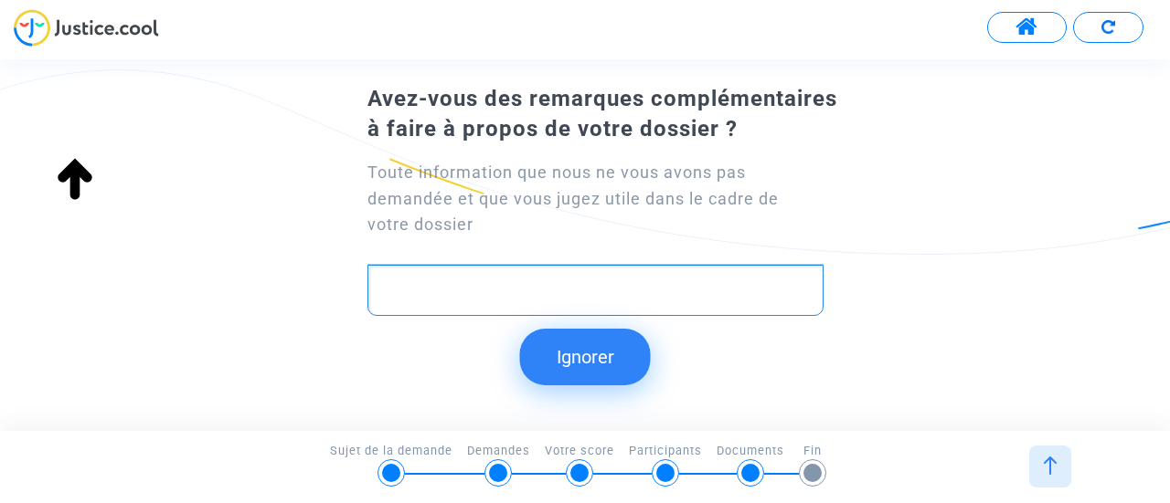
click at [546, 283] on p "Rich Text Editor, main" at bounding box center [595, 291] width 437 height 23
click at [512, 338] on div "Question pour [PERSON_NAME] : Avez-vous des remarques complémentaires à faire à…" at bounding box center [585, 258] width 1170 height 351
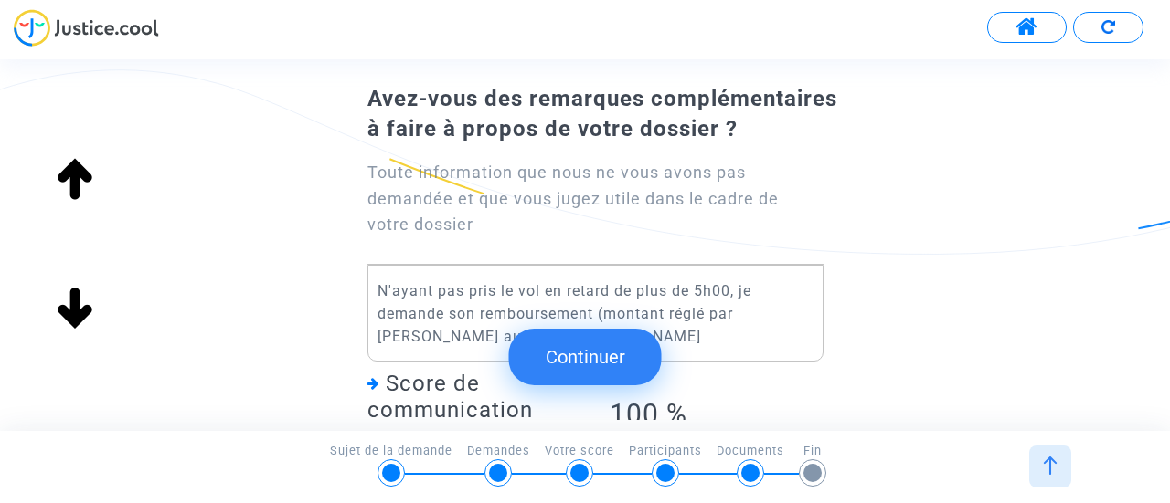
click at [523, 326] on submit-question "Continuer" at bounding box center [585, 357] width 153 height 90
click at [517, 331] on submit-question "Continuer" at bounding box center [585, 357] width 153 height 90
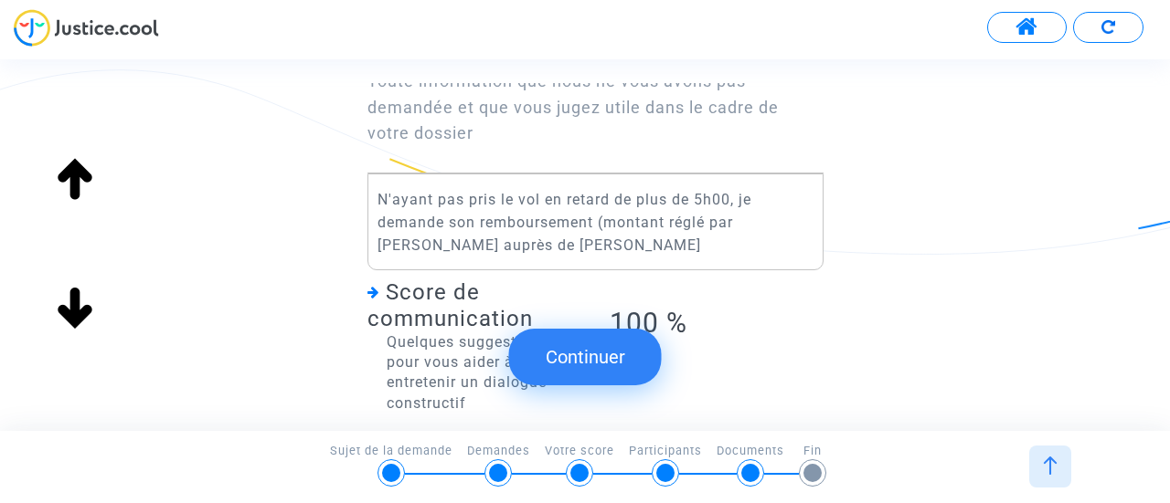
click at [536, 249] on p "N'ayant pas pris le vol en retard de plus de 5h00, je demande son remboursement…" at bounding box center [595, 222] width 437 height 69
click at [725, 339] on div "Rich Text Editor N'ayant pas pris le vol en retard de plus de 5h00, je demande …" at bounding box center [595, 293] width 456 height 241
click at [641, 244] on p "N'ayant pas pris le vol en retard de plus de 5h00, je demande son remboursement…" at bounding box center [595, 222] width 437 height 69
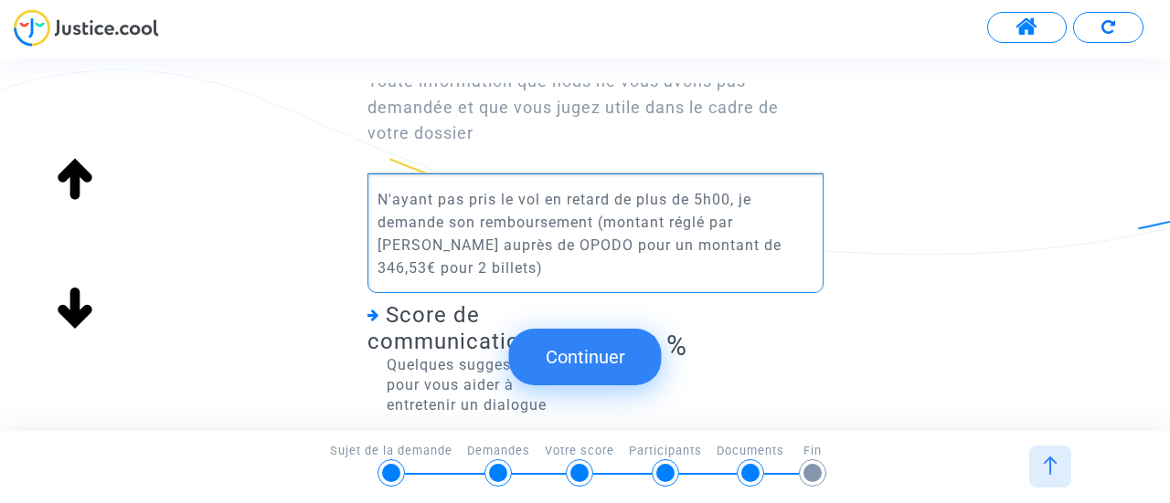
scroll to position [324, 0]
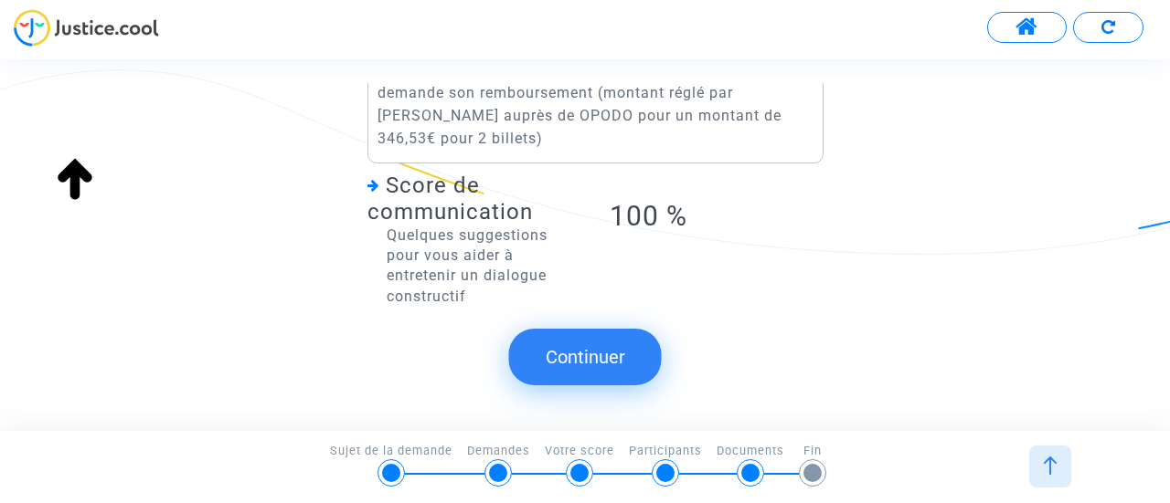
click at [598, 357] on button "Continuer" at bounding box center [585, 357] width 153 height 57
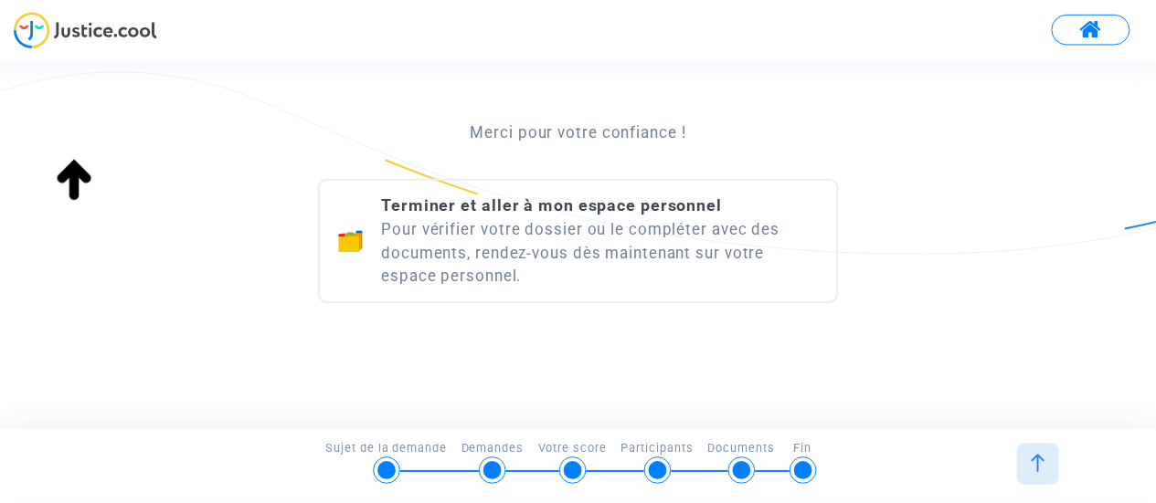
scroll to position [322, 0]
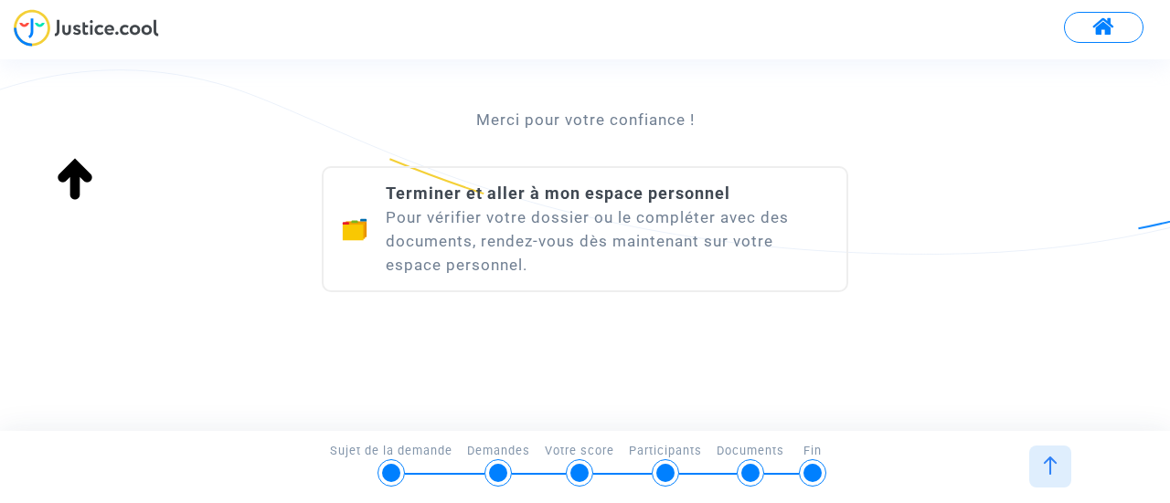
click at [566, 210] on div "Terminer et aller à mon espace personnel Pour vérifier votre dossier ou le comp…" at bounding box center [607, 229] width 442 height 95
